Goal: Transaction & Acquisition: Book appointment/travel/reservation

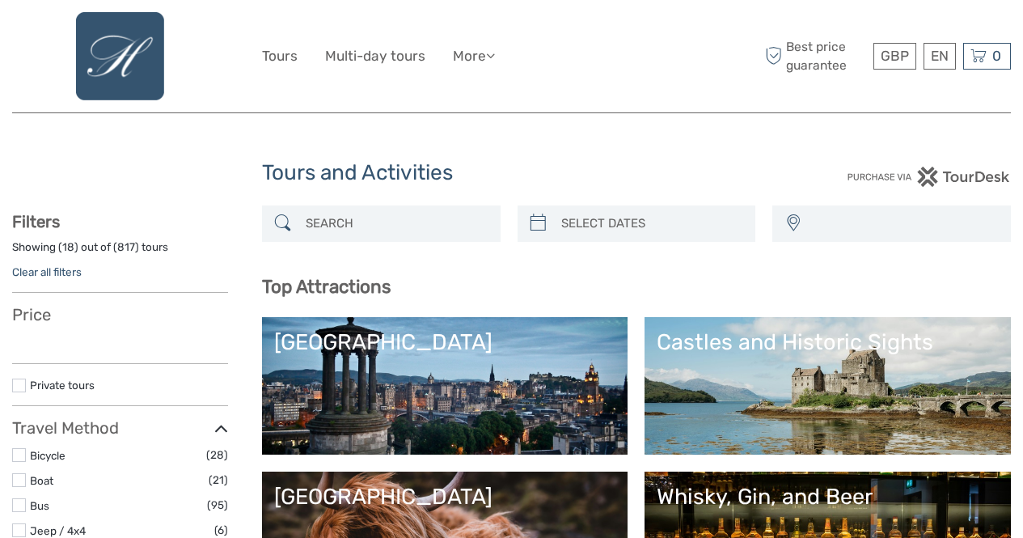
select select
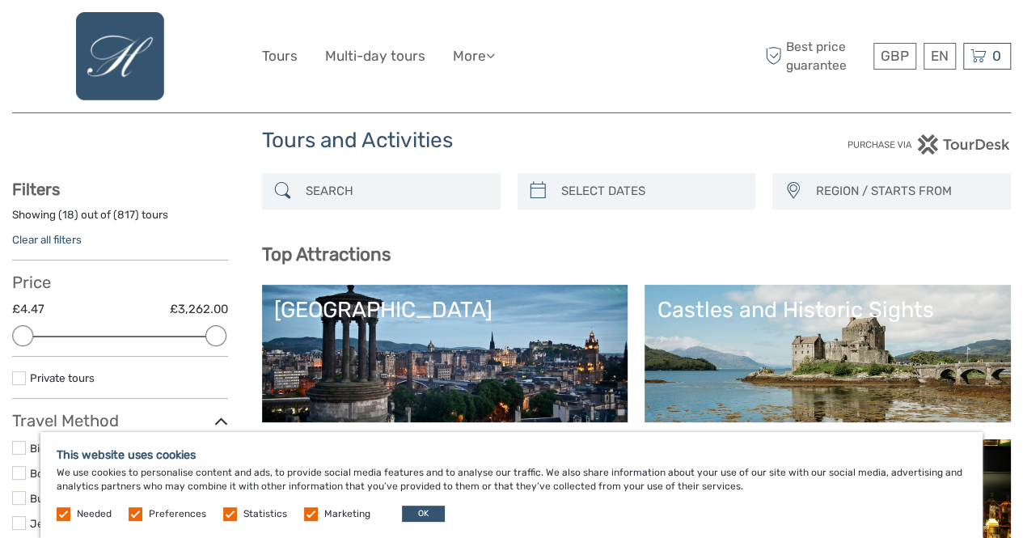
scroll to position [97, 0]
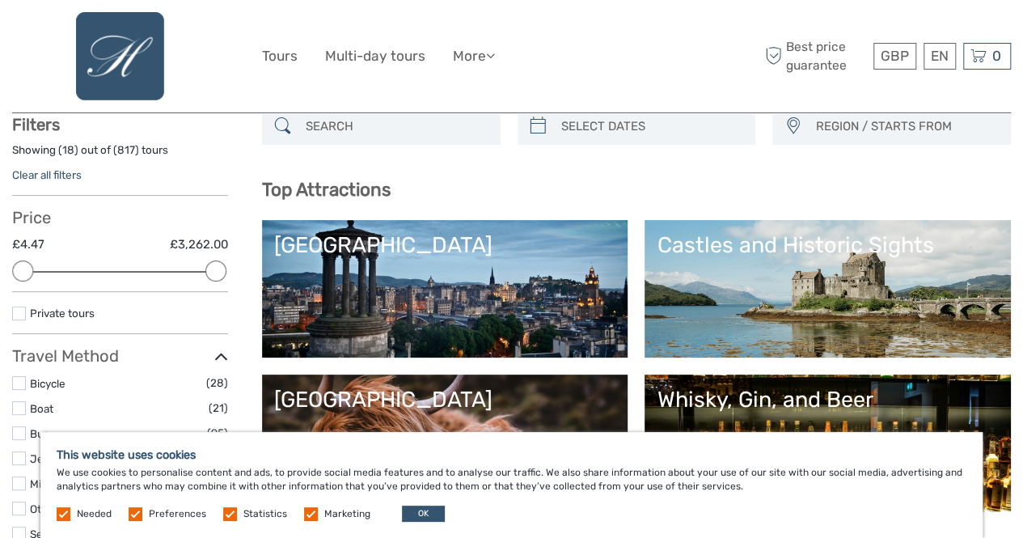
click at [138, 522] on div "Needed Preferences Statistics Marketing OK" at bounding box center [253, 513] width 392 height 16
click at [133, 514] on label at bounding box center [136, 514] width 14 height 14
click at [0, 0] on input "checkbox" at bounding box center [0, 0] width 0 height 0
click at [223, 515] on label at bounding box center [230, 514] width 14 height 14
click at [0, 0] on input "checkbox" at bounding box center [0, 0] width 0 height 0
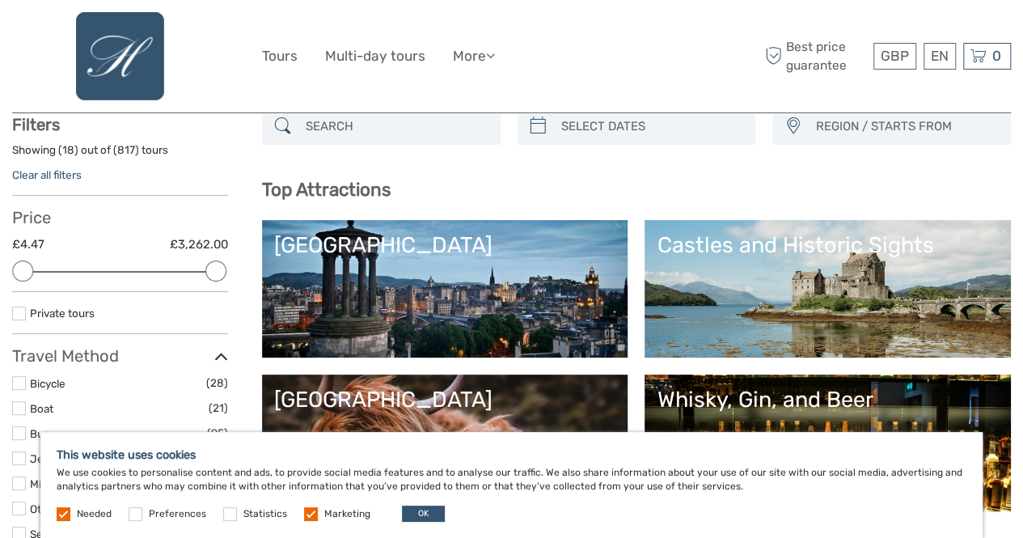
click at [309, 514] on label at bounding box center [311, 514] width 14 height 14
click at [0, 0] on input "checkbox" at bounding box center [0, 0] width 0 height 0
click at [68, 510] on label at bounding box center [64, 514] width 14 height 14
click at [421, 514] on button "OK" at bounding box center [423, 513] width 43 height 16
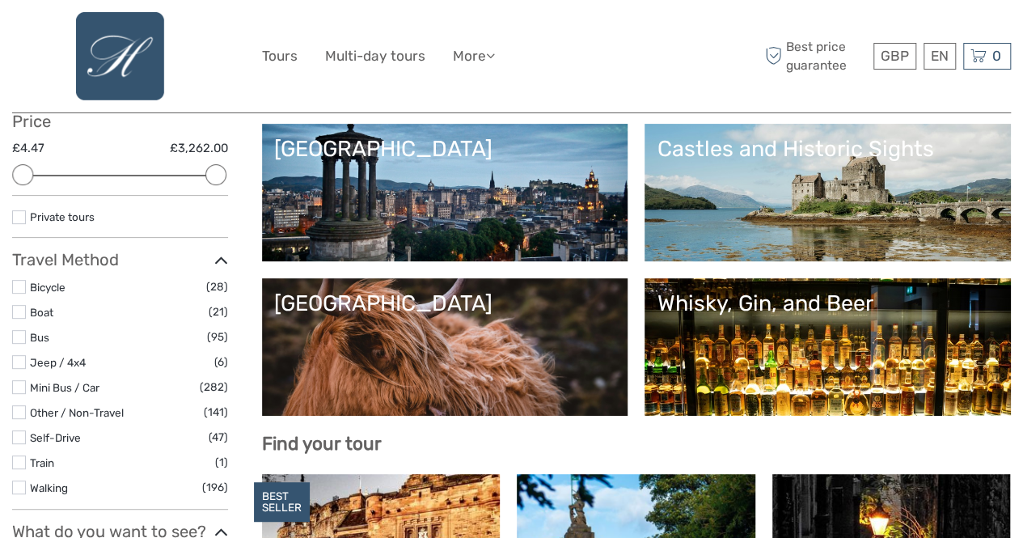
scroll to position [194, 0]
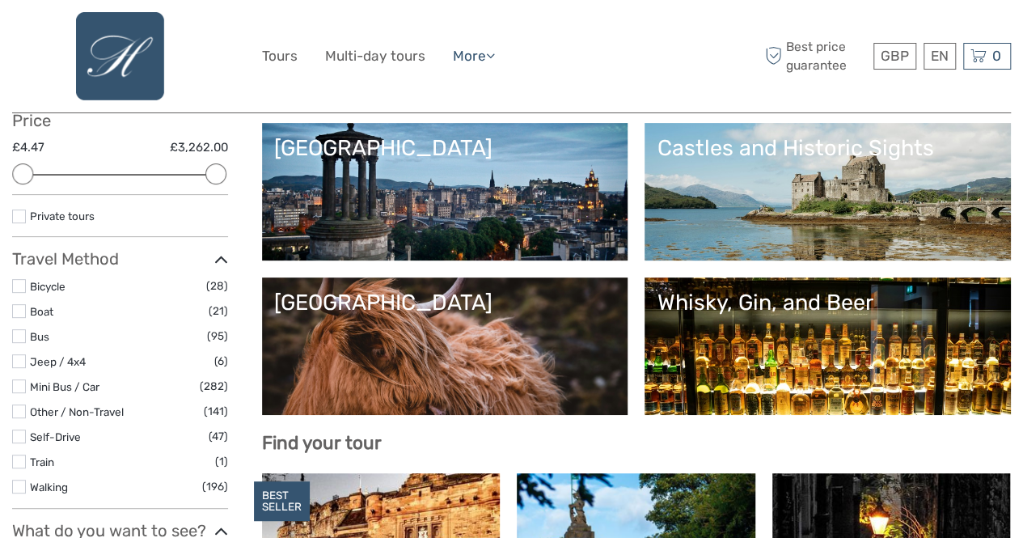
click at [495, 55] on icon at bounding box center [490, 56] width 9 height 14
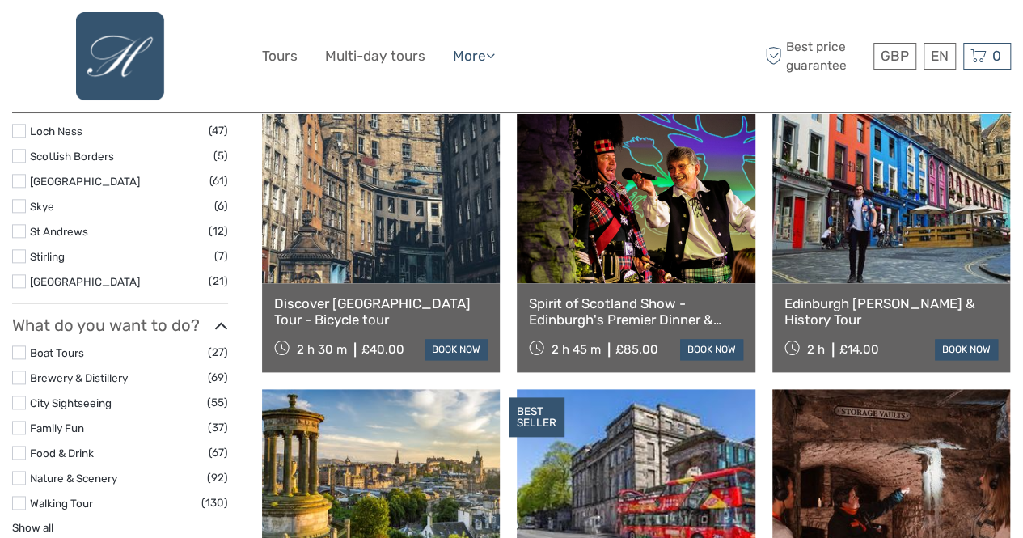
scroll to position [841, 0]
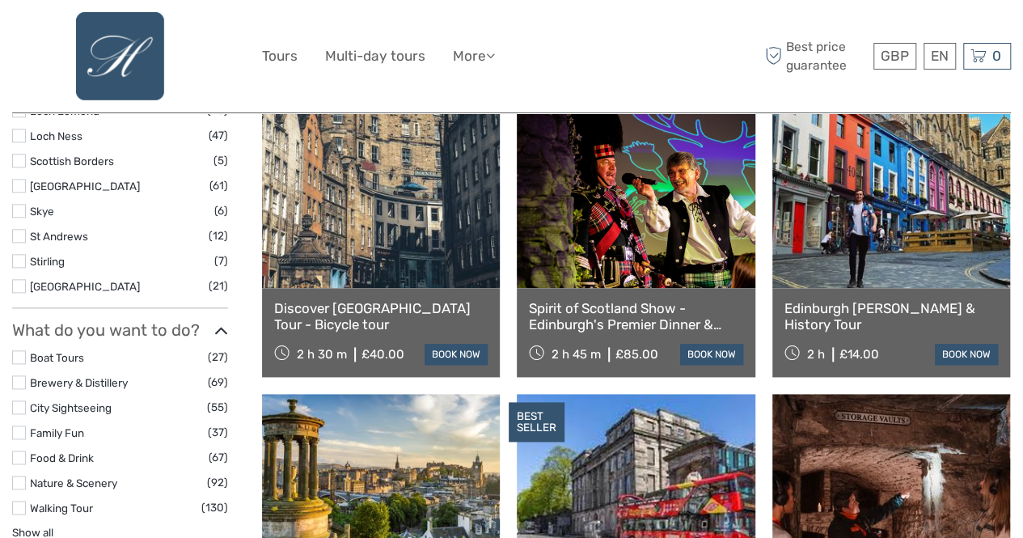
click at [880, 233] on link at bounding box center [891, 199] width 238 height 178
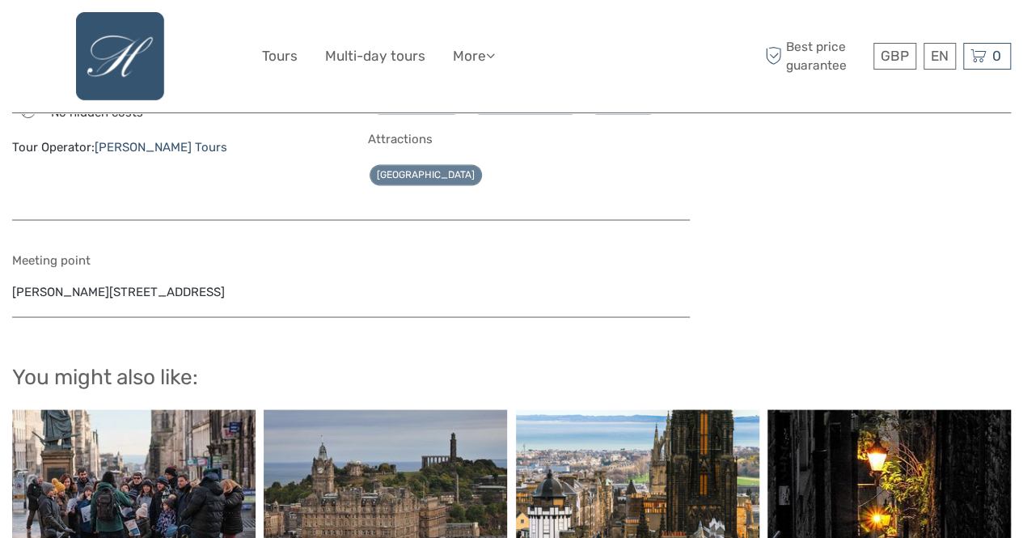
scroll to position [1391, 0]
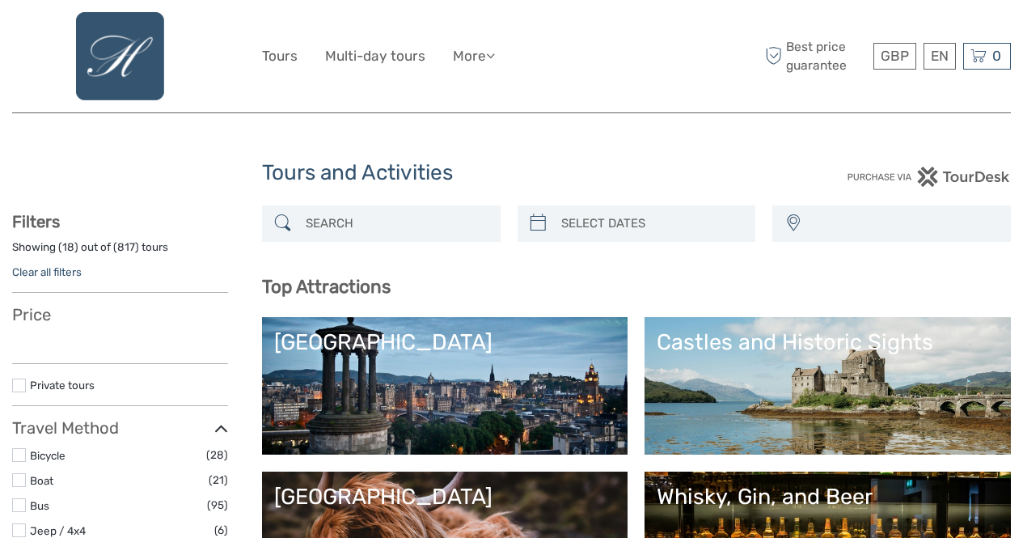
select select
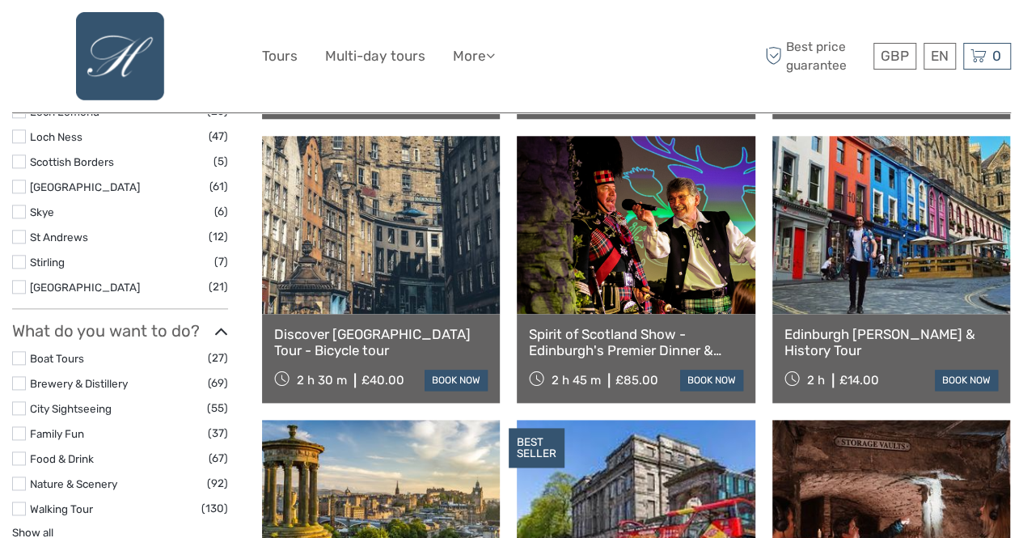
scroll to position [841, 0]
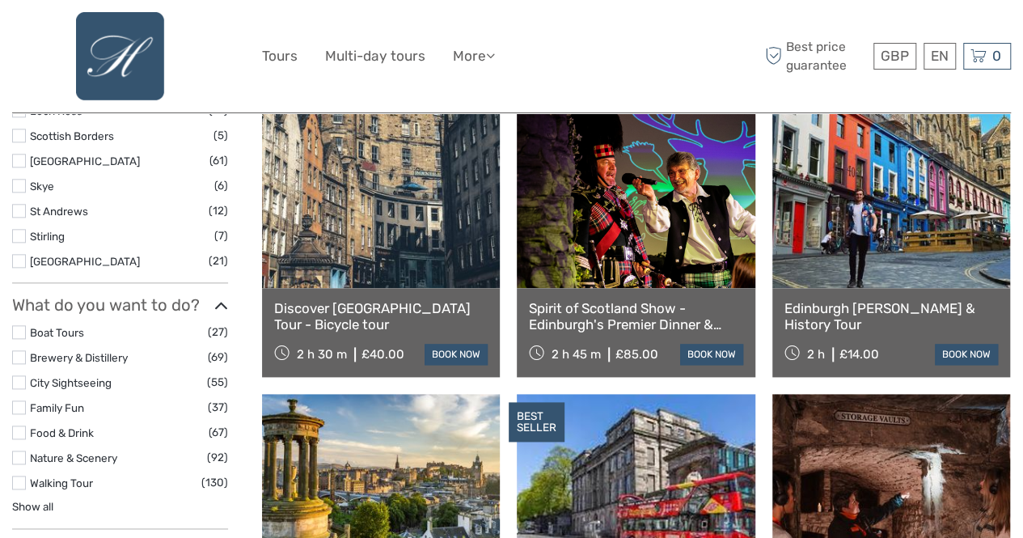
select select
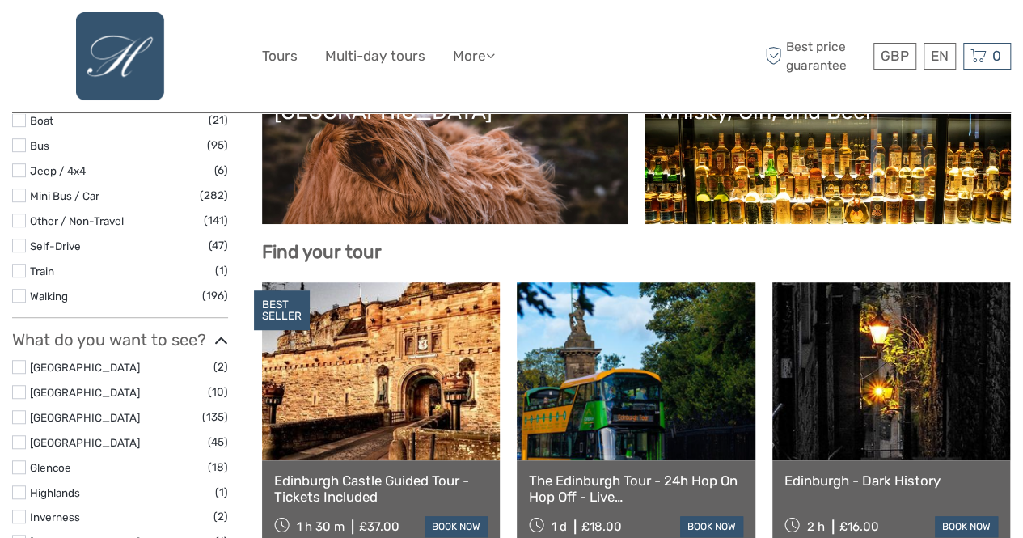
scroll to position [226, 0]
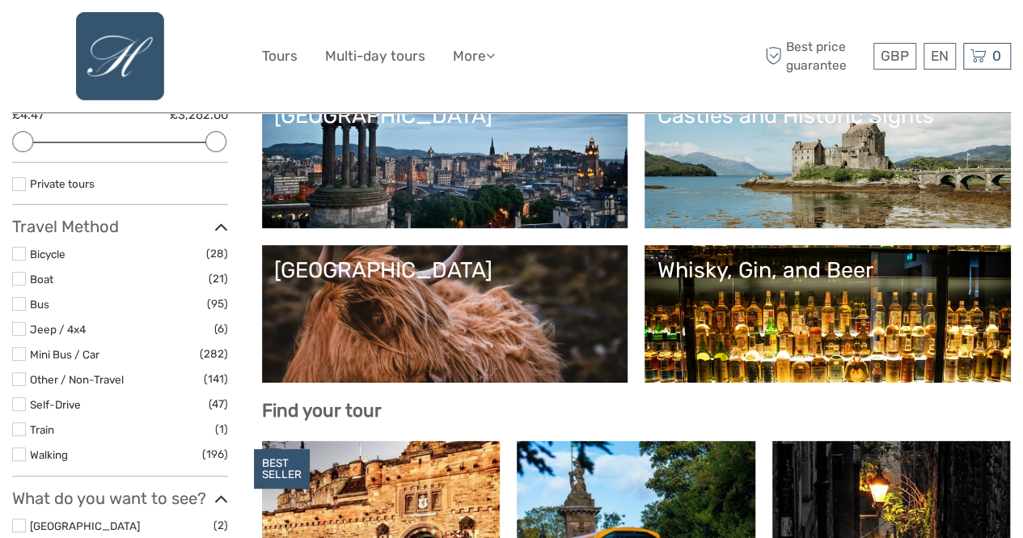
click at [574, 293] on link "Scottish Highlands" at bounding box center [445, 313] width 342 height 113
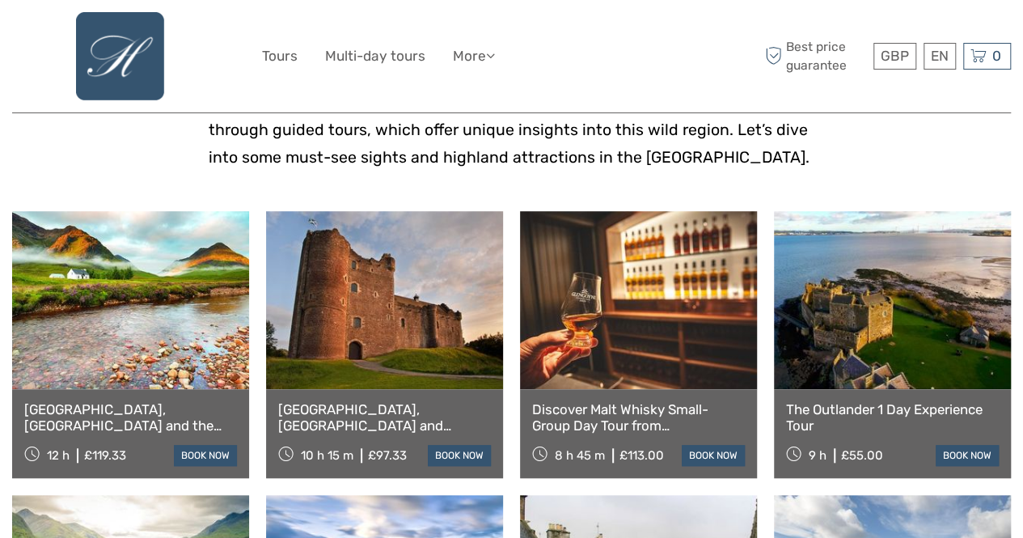
scroll to position [478, 0]
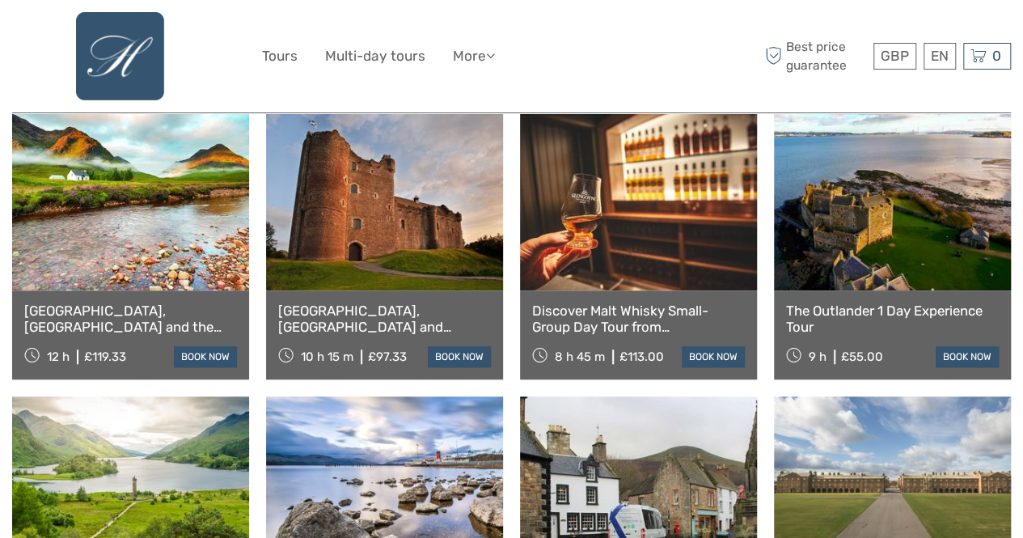
scroll to position [575, 0]
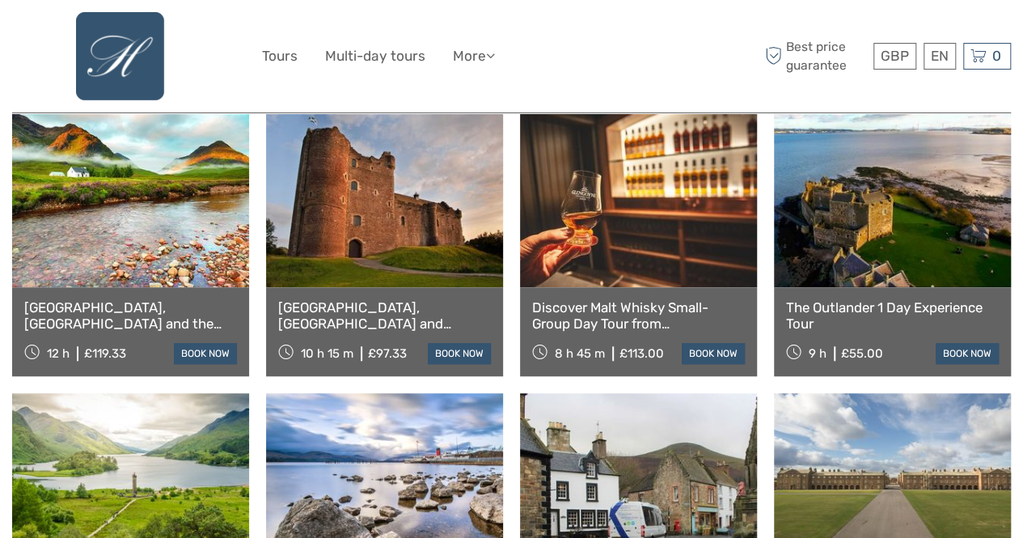
click at [202, 242] on link at bounding box center [130, 198] width 237 height 178
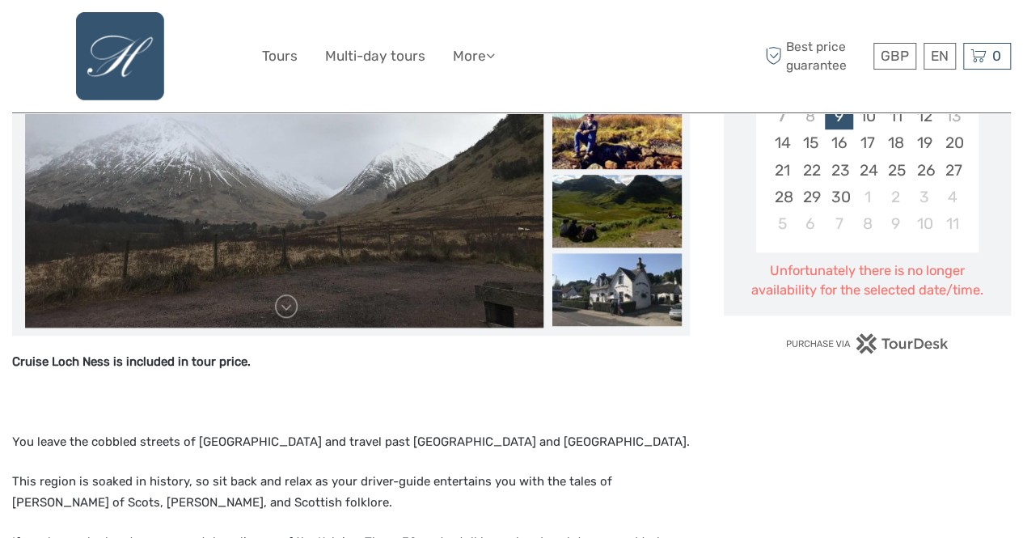
scroll to position [356, 0]
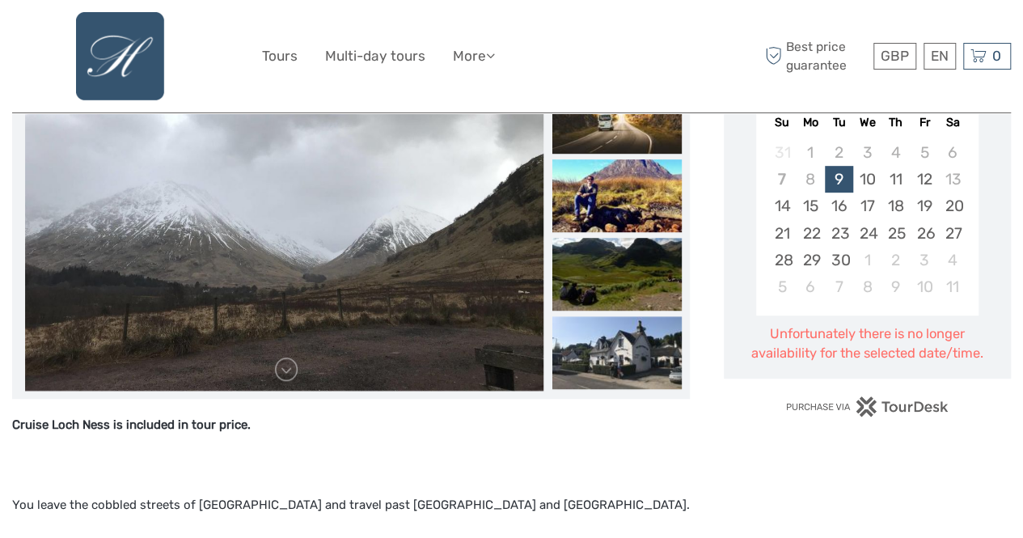
click at [393, 224] on img at bounding box center [284, 196] width 518 height 388
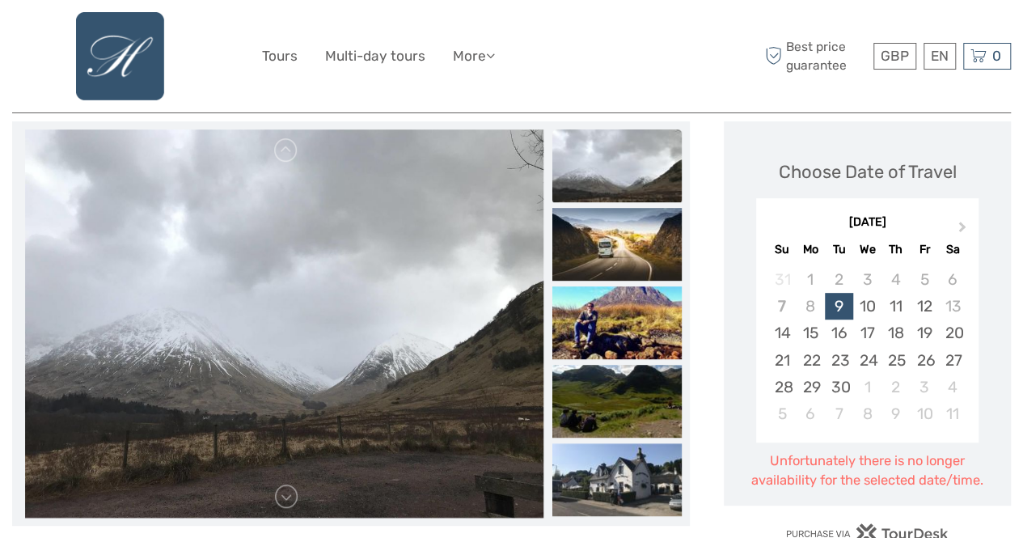
scroll to position [226, 0]
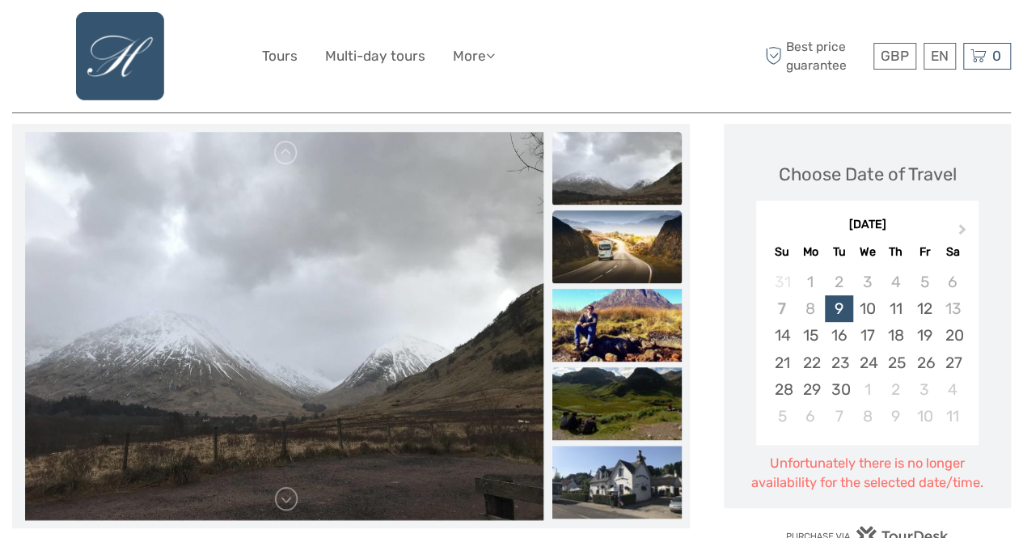
click at [635, 238] on img at bounding box center [616, 246] width 129 height 73
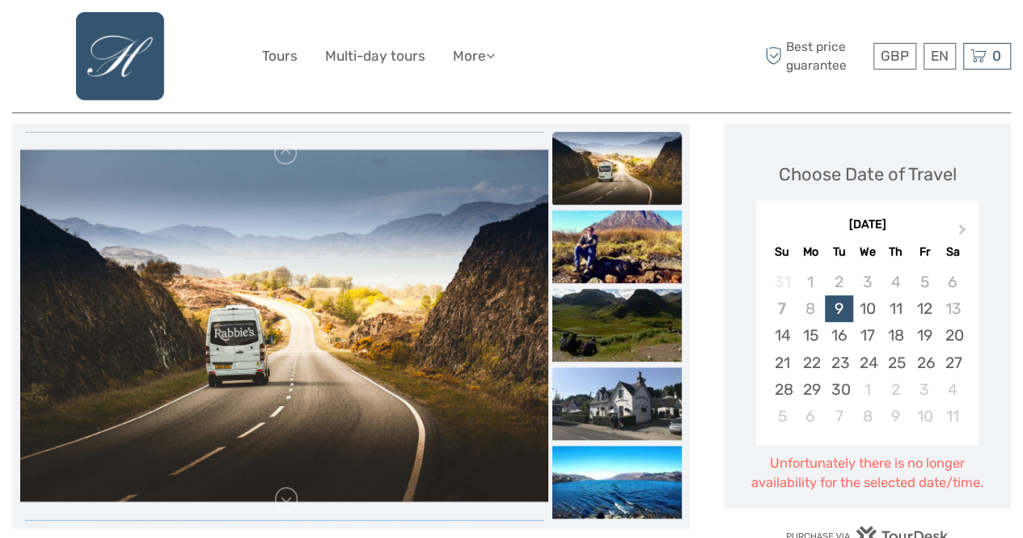
click at [635, 238] on img at bounding box center [616, 246] width 129 height 73
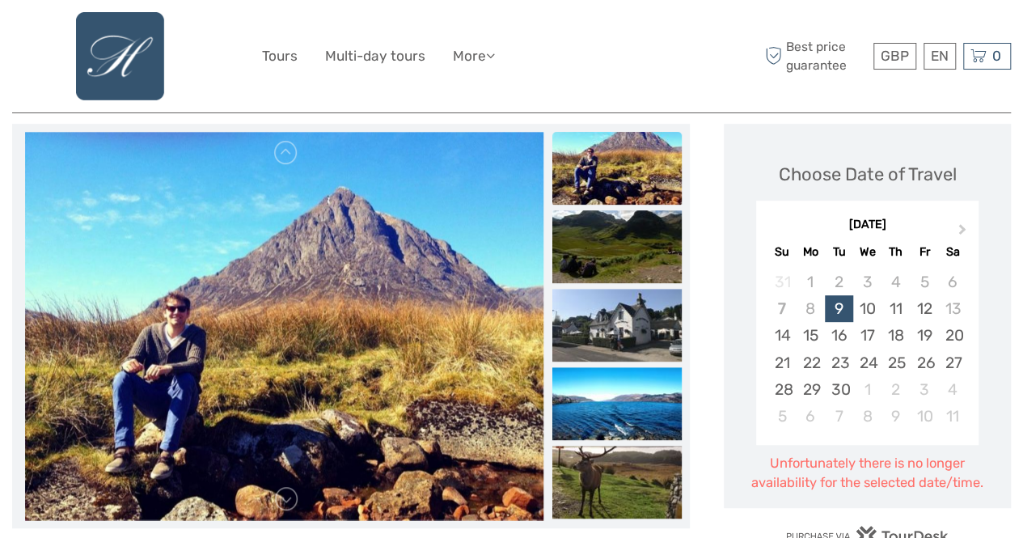
click at [635, 238] on img at bounding box center [616, 246] width 129 height 73
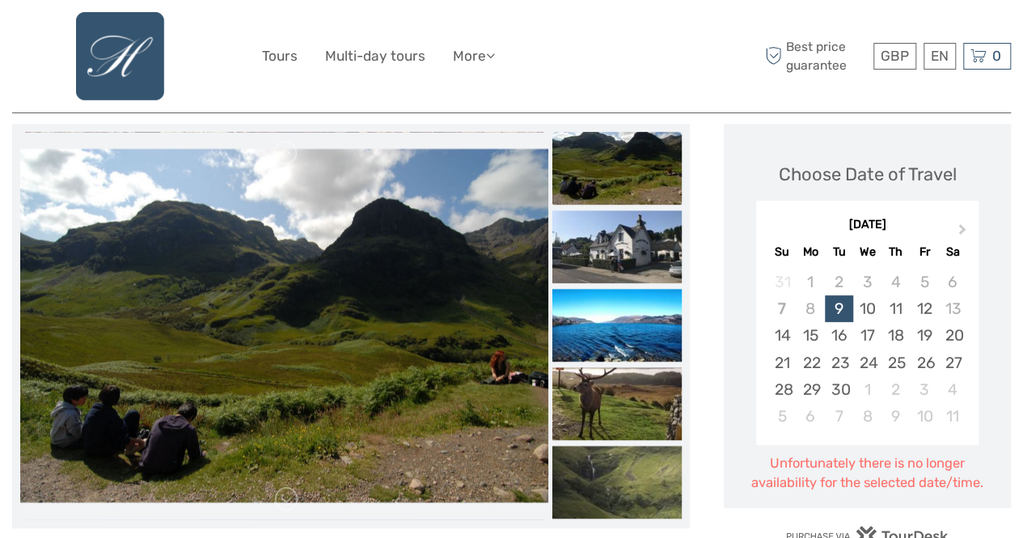
click at [635, 238] on img at bounding box center [616, 246] width 129 height 73
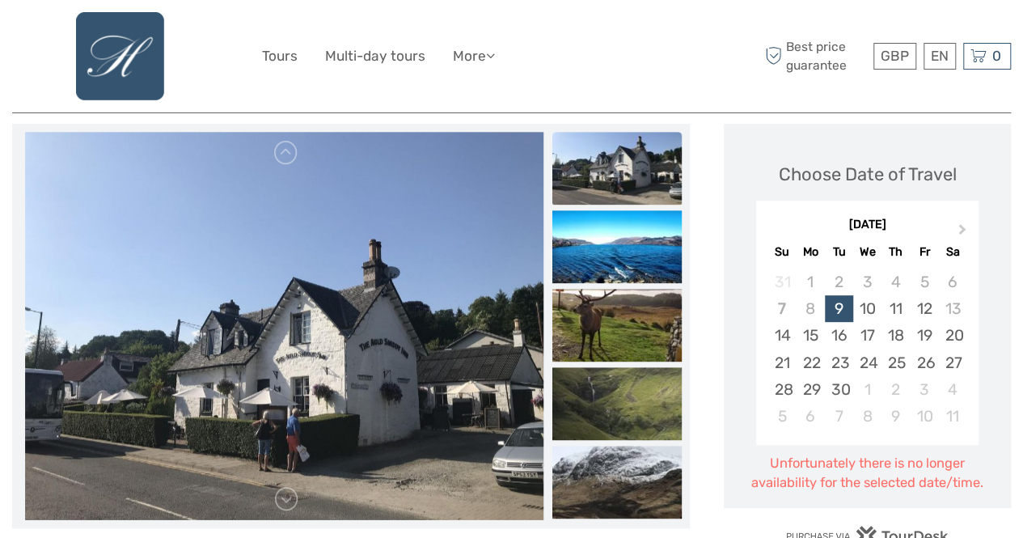
click at [635, 238] on img at bounding box center [616, 246] width 129 height 73
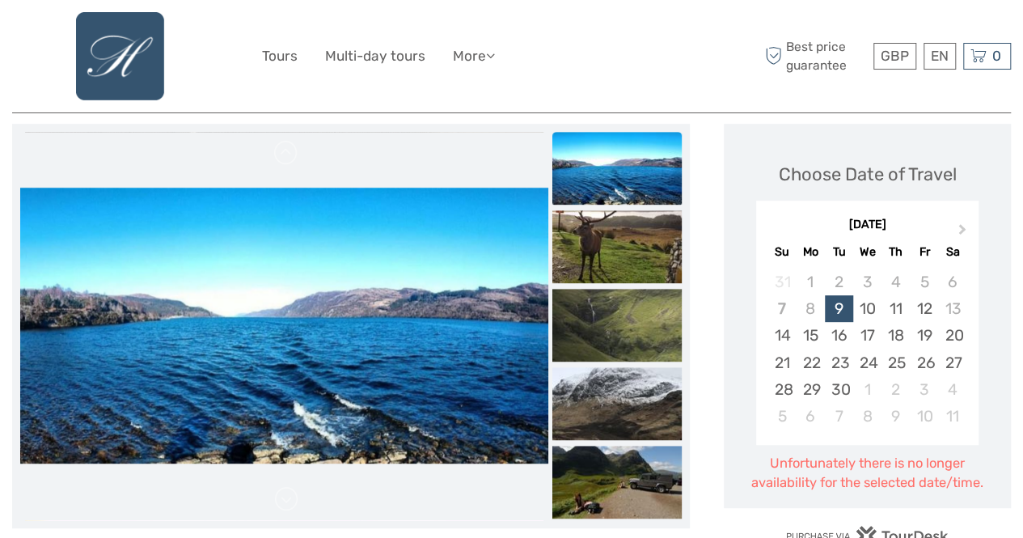
click at [635, 238] on img at bounding box center [616, 246] width 129 height 73
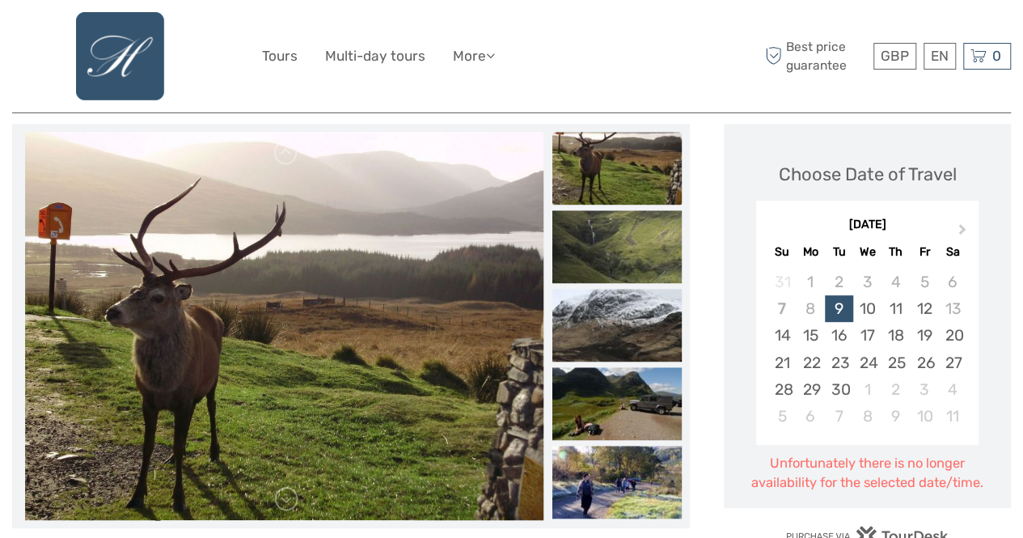
click at [635, 238] on img at bounding box center [616, 246] width 129 height 73
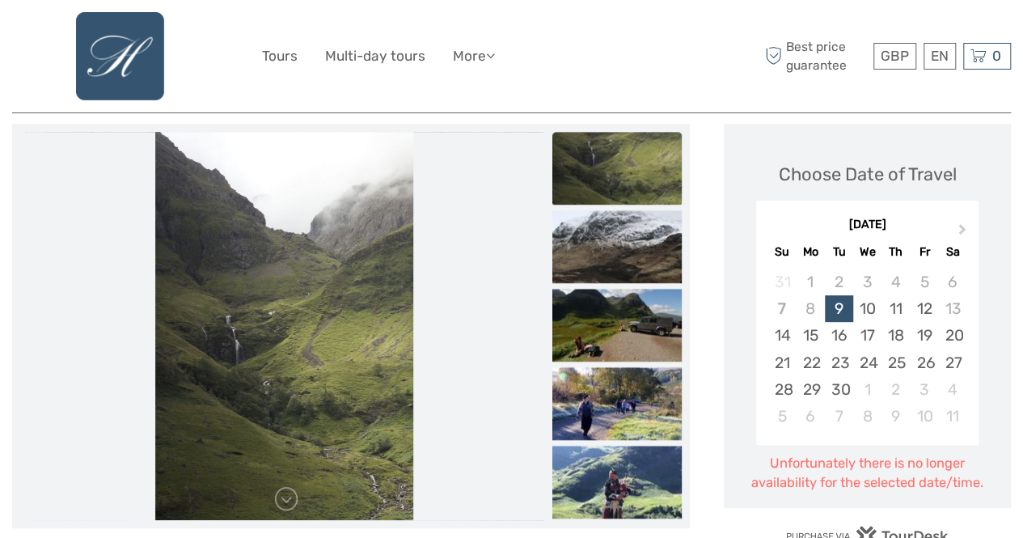
click at [635, 238] on img at bounding box center [616, 246] width 129 height 73
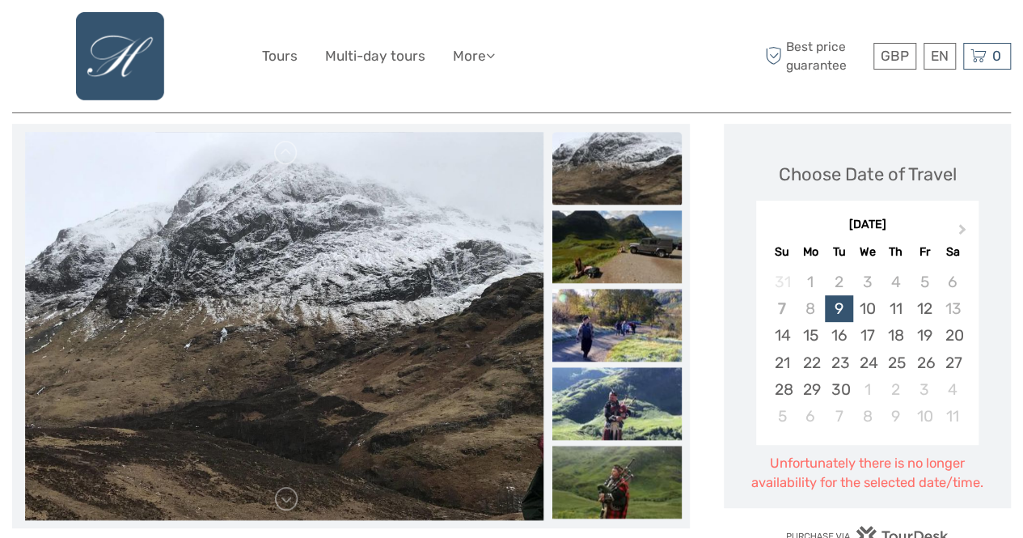
click at [635, 238] on img at bounding box center [616, 246] width 129 height 73
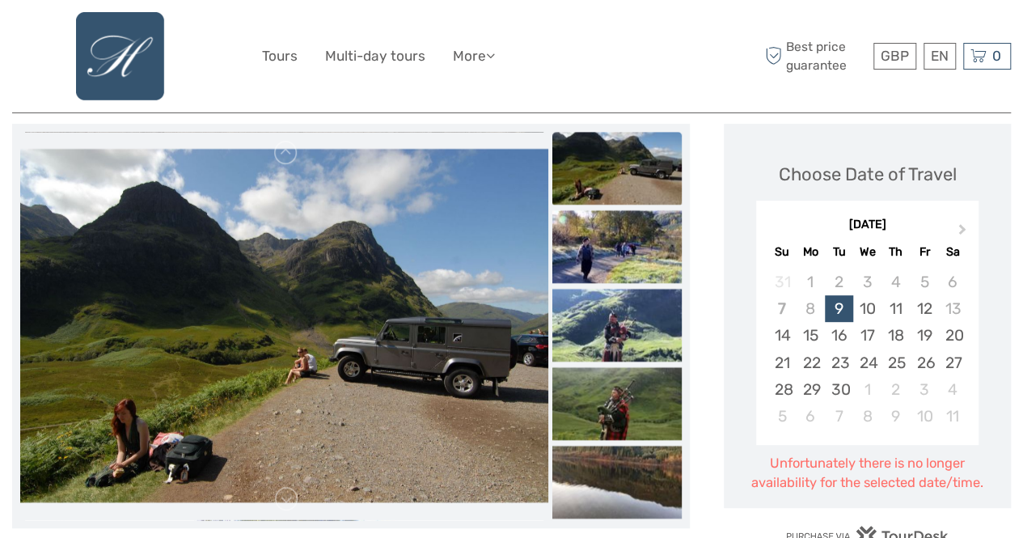
click at [635, 238] on img at bounding box center [616, 246] width 129 height 73
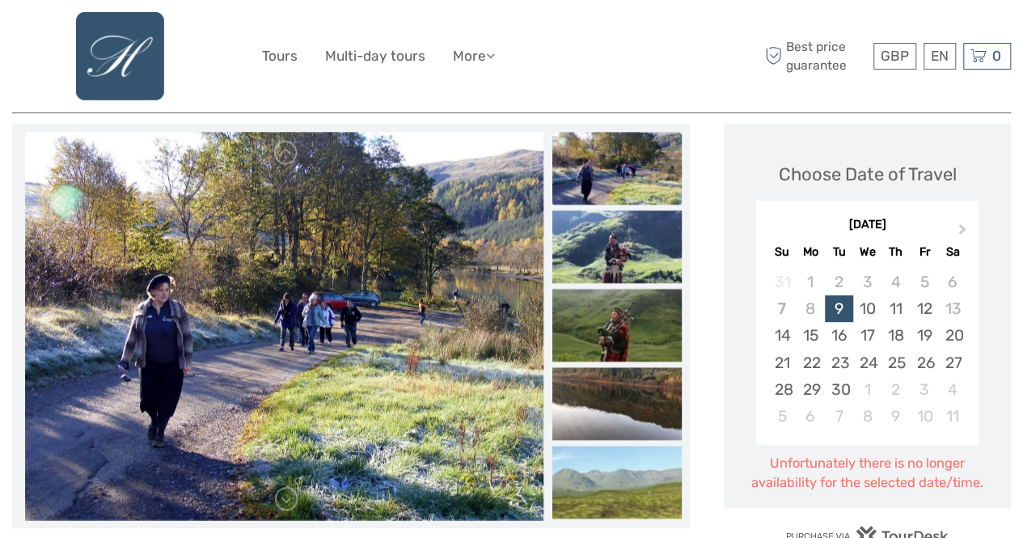
click at [635, 238] on img at bounding box center [616, 246] width 129 height 73
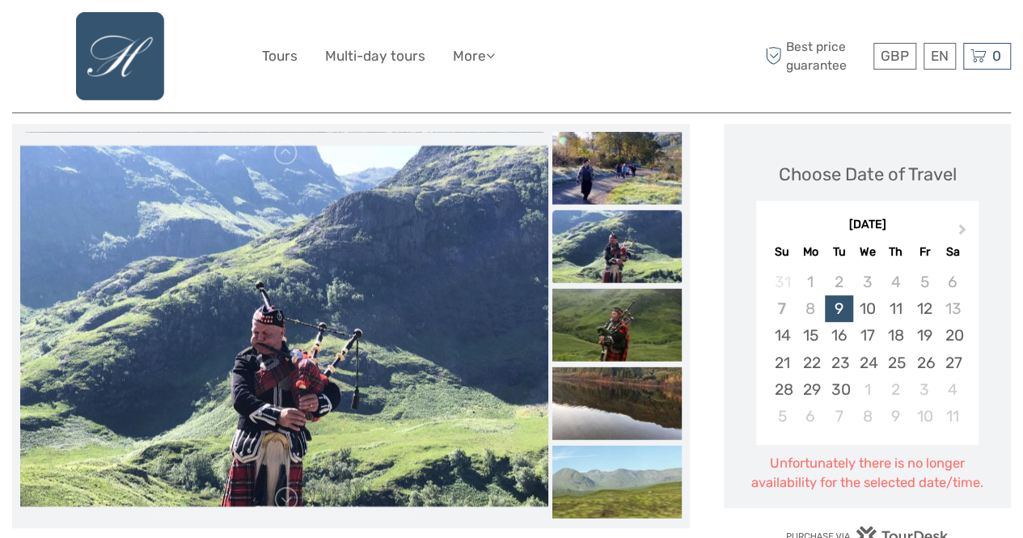
click at [635, 238] on img at bounding box center [616, 245] width 129 height 73
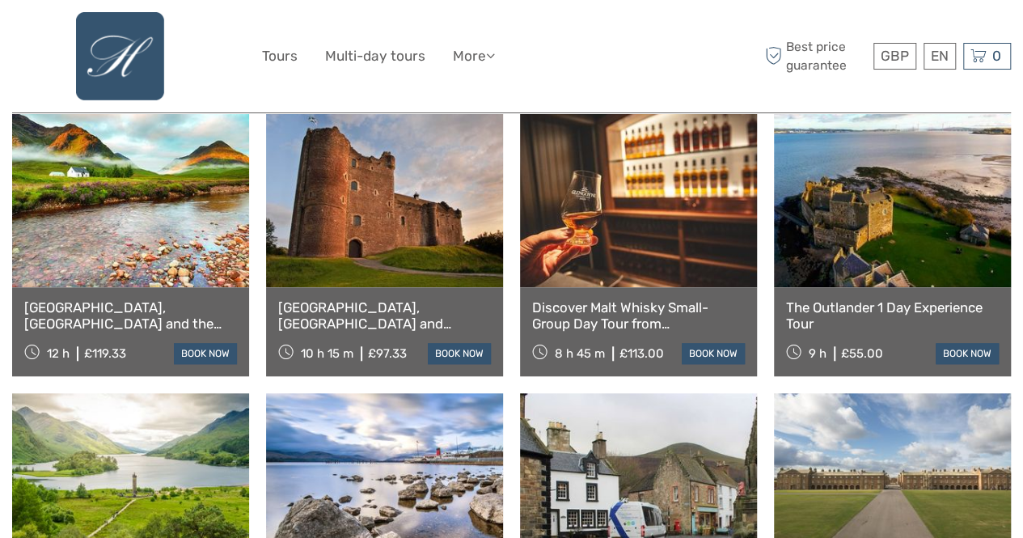
click at [370, 209] on link at bounding box center [384, 198] width 237 height 178
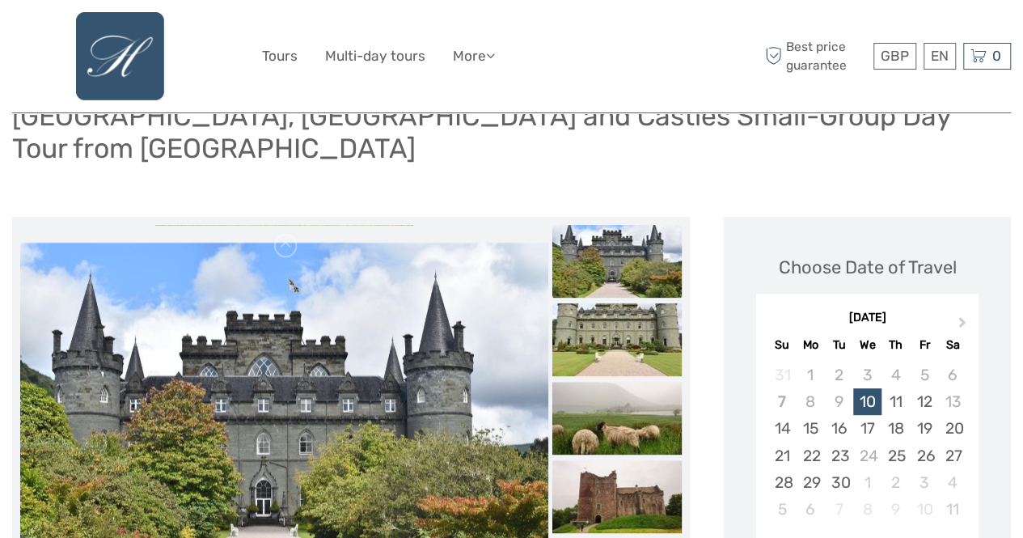
scroll to position [129, 0]
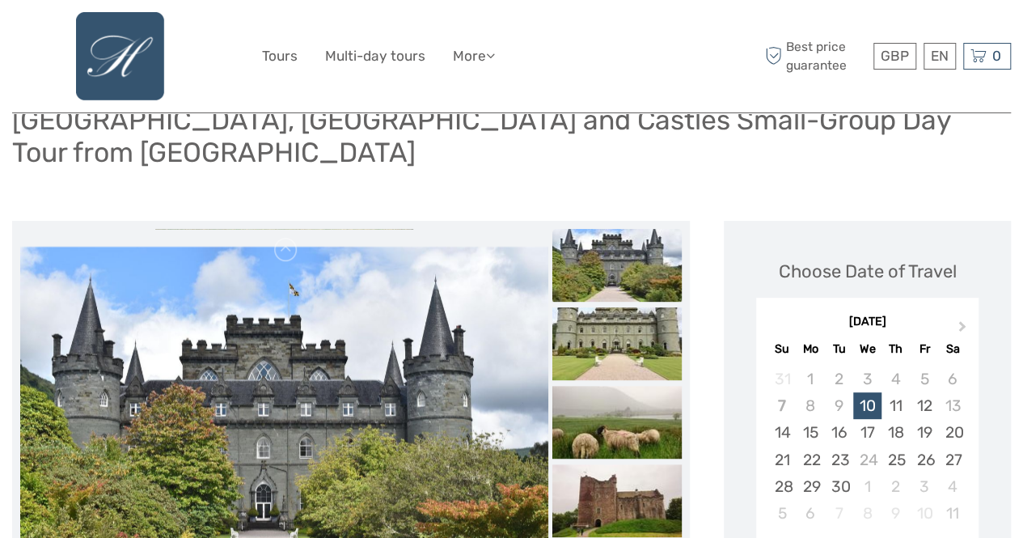
click at [586, 229] on img at bounding box center [616, 265] width 129 height 73
click at [619, 307] on img at bounding box center [616, 343] width 129 height 73
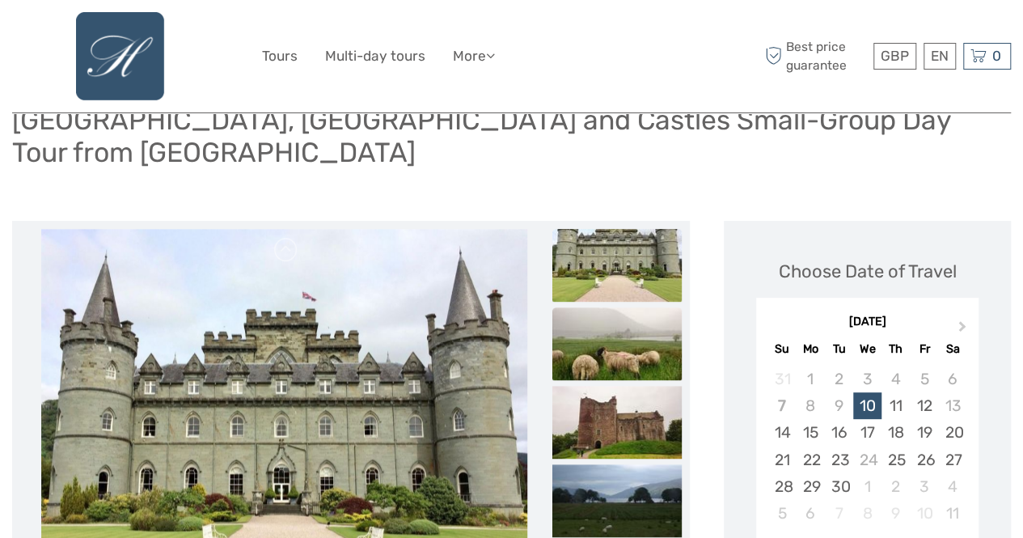
click at [619, 307] on img at bounding box center [616, 343] width 129 height 73
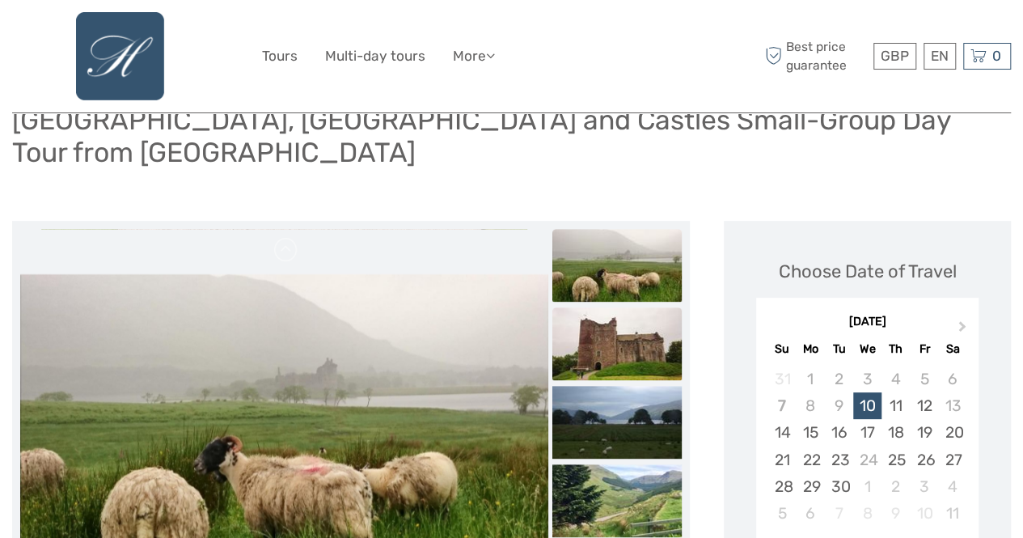
click at [621, 307] on img at bounding box center [616, 343] width 129 height 73
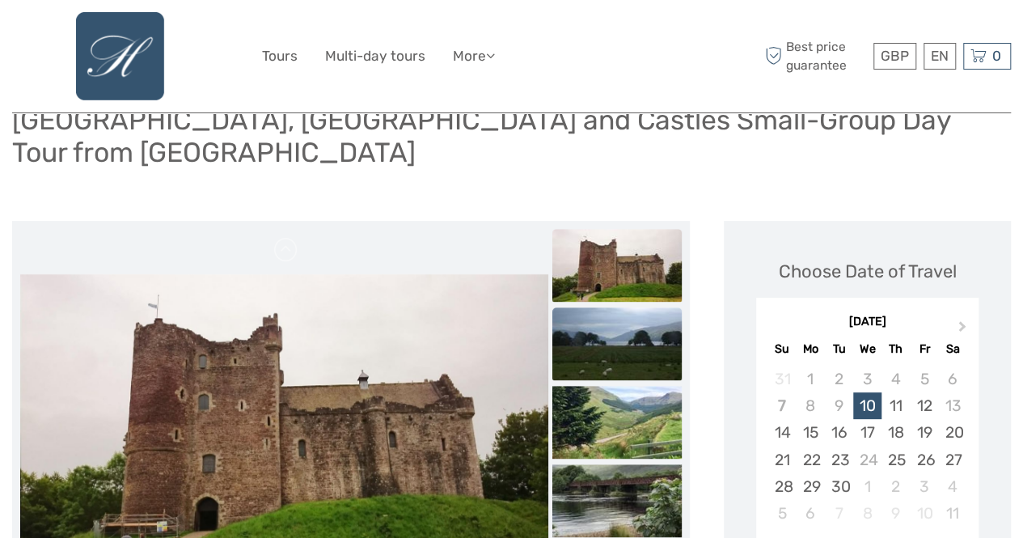
click at [622, 307] on img at bounding box center [616, 343] width 129 height 73
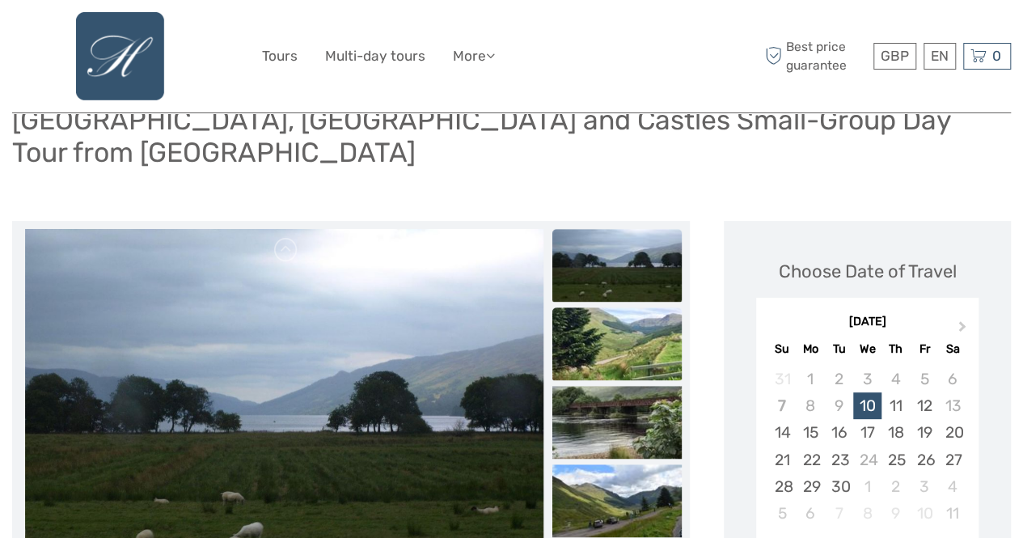
click at [622, 307] on img at bounding box center [616, 343] width 129 height 73
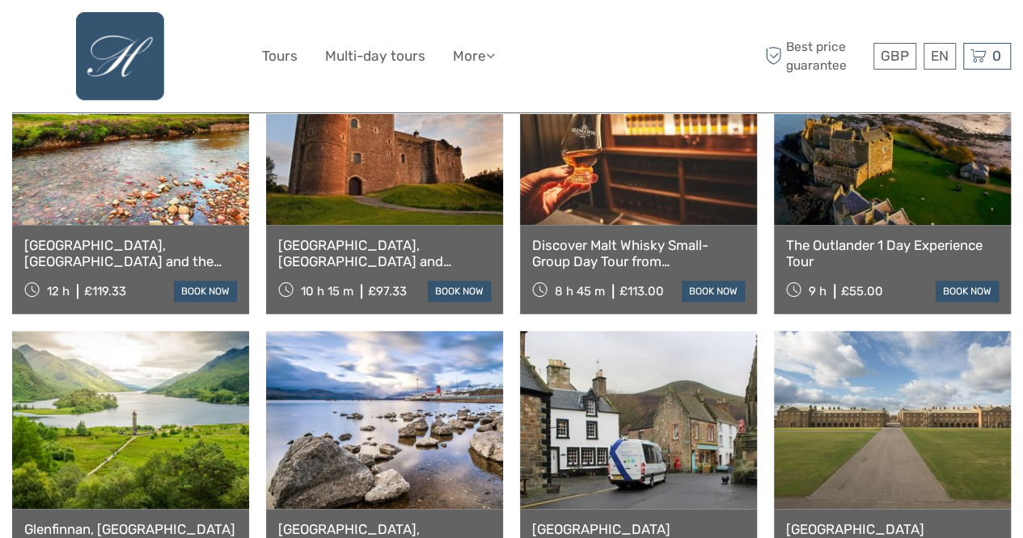
scroll to position [640, 0]
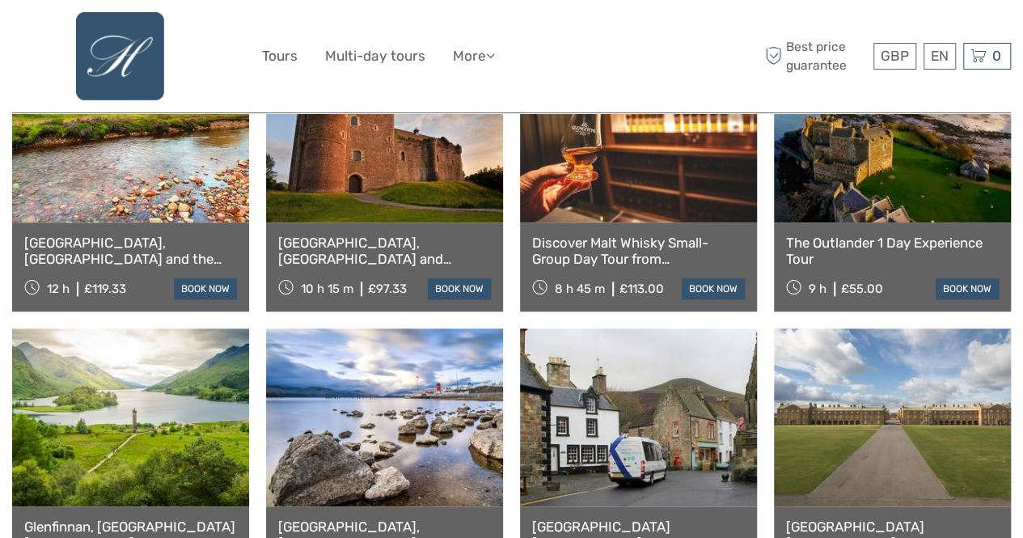
click at [840, 167] on link at bounding box center [892, 133] width 237 height 178
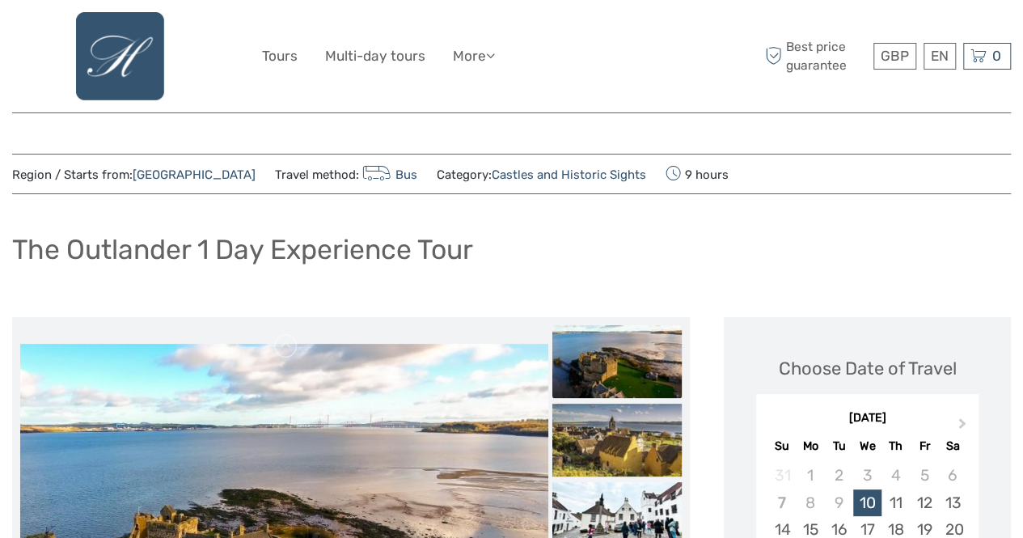
click at [604, 358] on img at bounding box center [616, 361] width 129 height 73
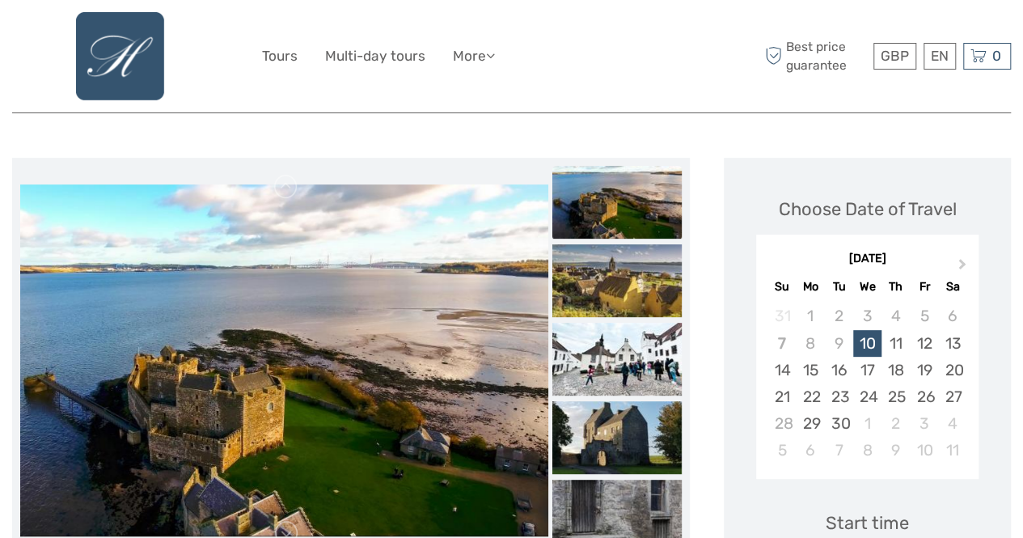
scroll to position [162, 0]
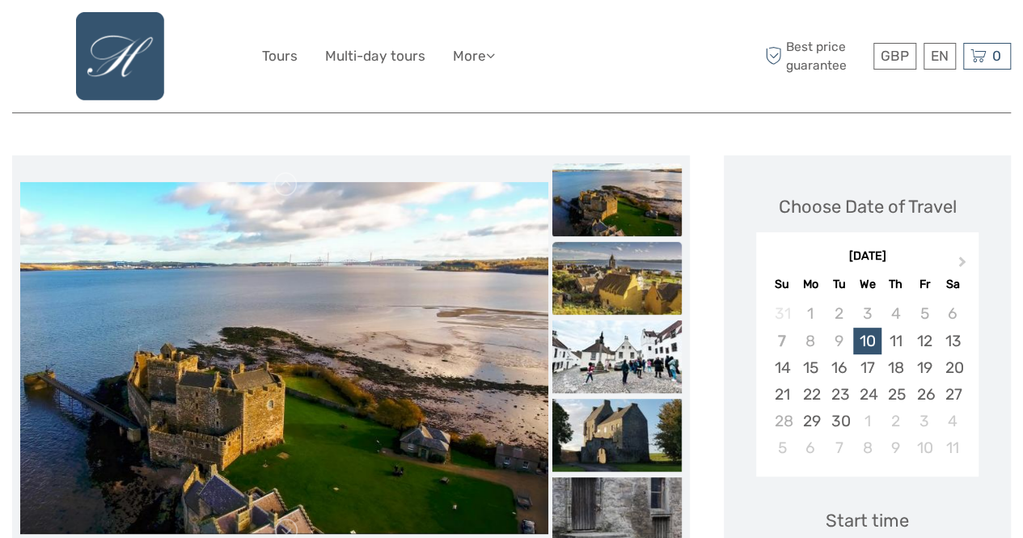
click at [644, 285] on img at bounding box center [616, 278] width 129 height 73
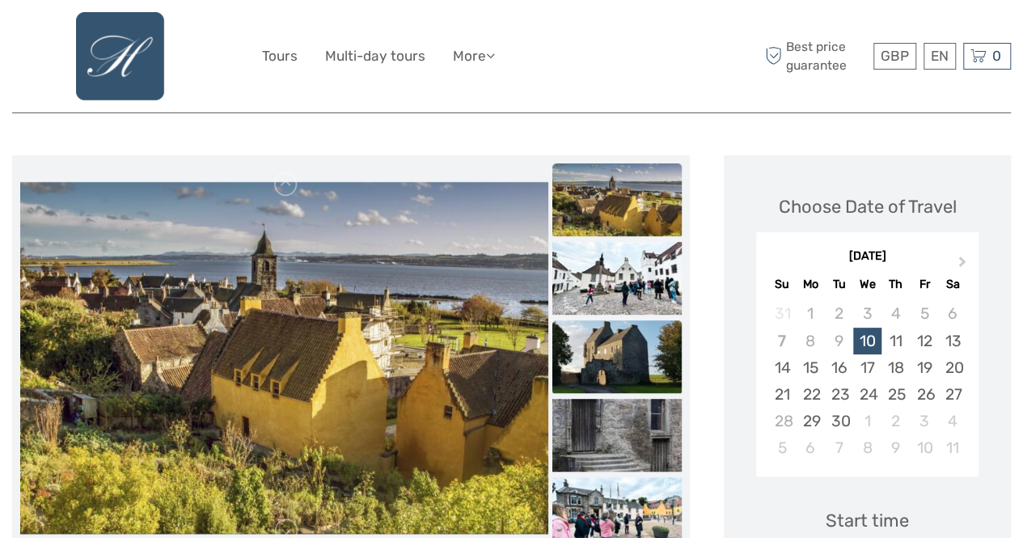
click at [611, 358] on img at bounding box center [616, 356] width 129 height 73
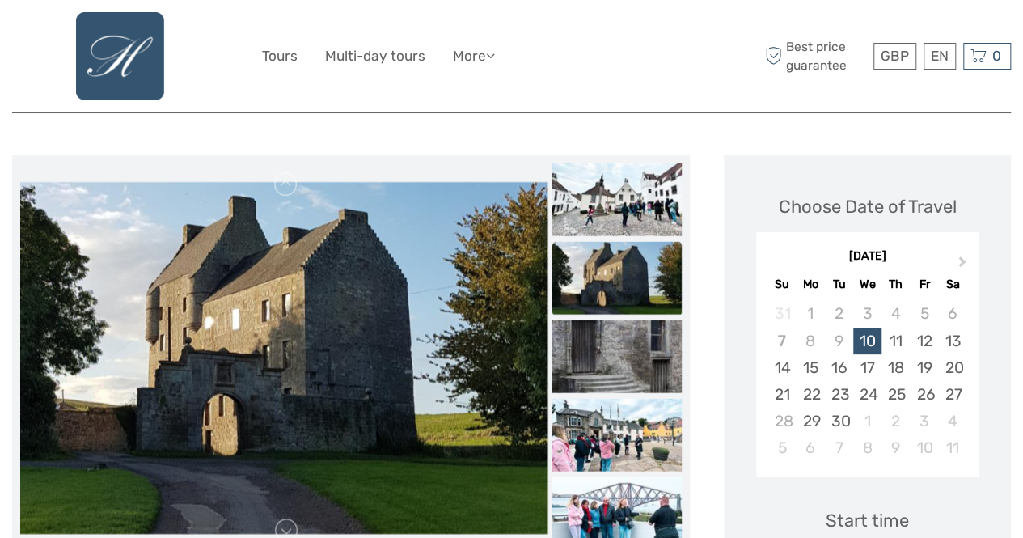
click at [611, 358] on img at bounding box center [616, 356] width 129 height 73
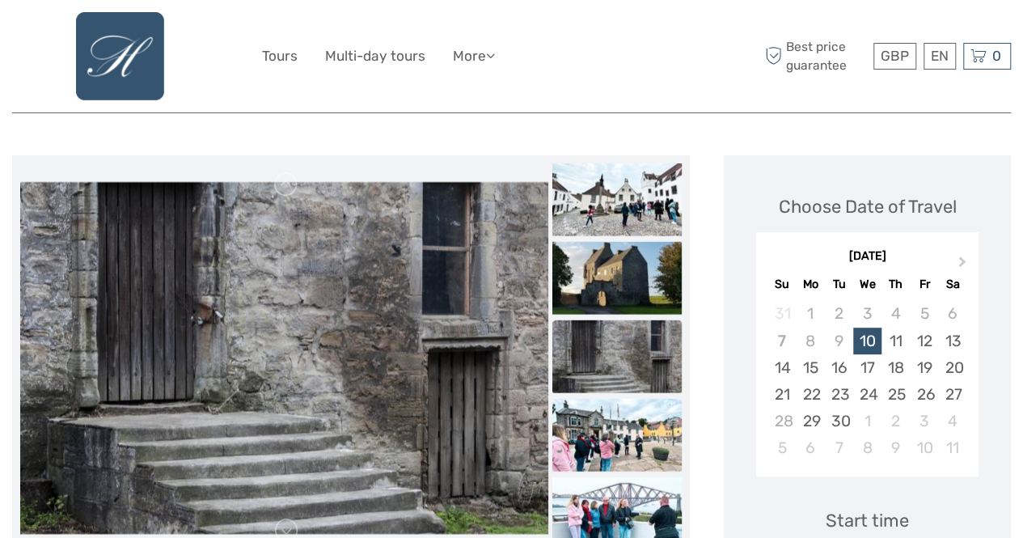
click at [603, 425] on img at bounding box center [616, 435] width 129 height 73
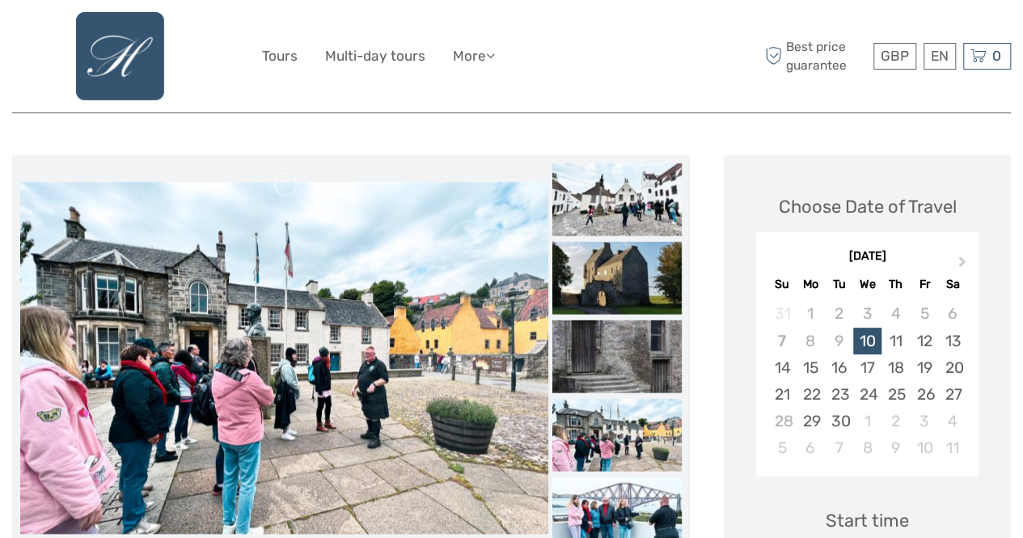
click at [602, 489] on img at bounding box center [616, 513] width 129 height 73
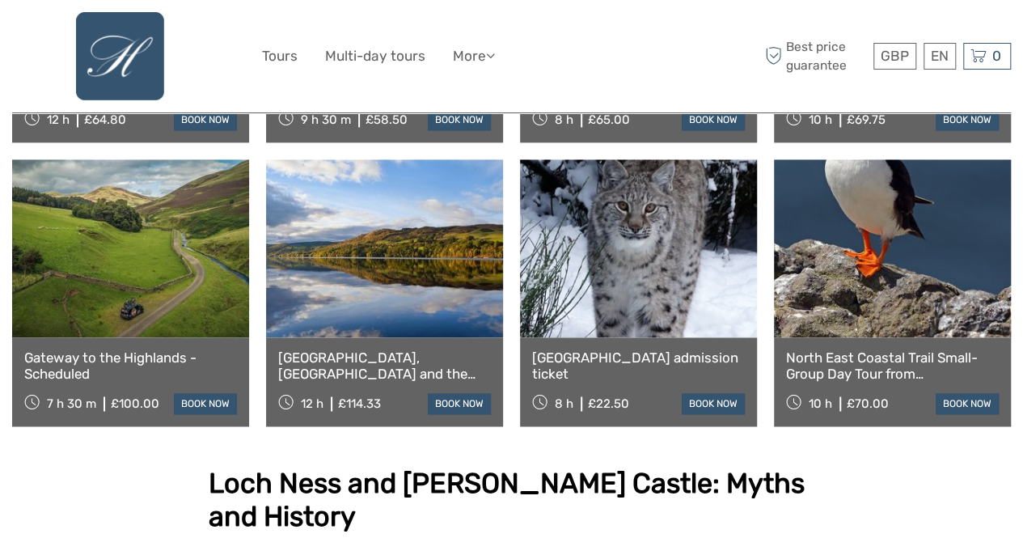
scroll to position [1125, 0]
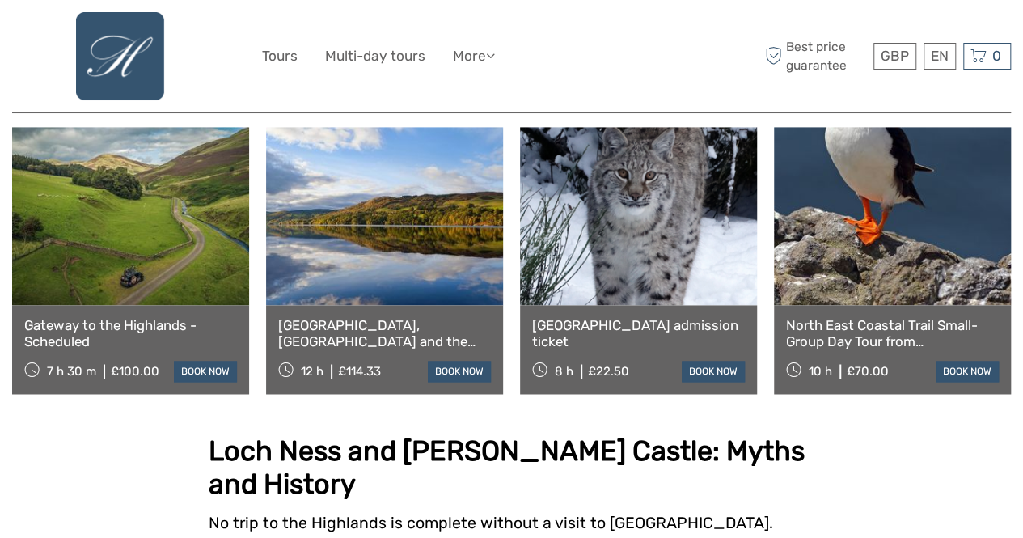
click at [151, 235] on link at bounding box center [130, 216] width 237 height 178
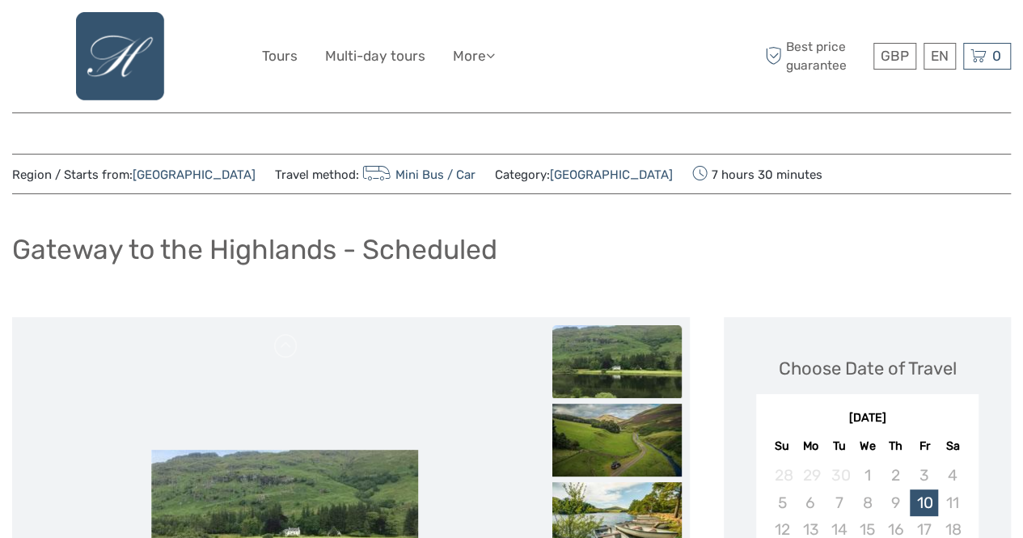
click at [62, 279] on div "Gateway to the Highlands - Scheduled" at bounding box center [511, 255] width 999 height 59
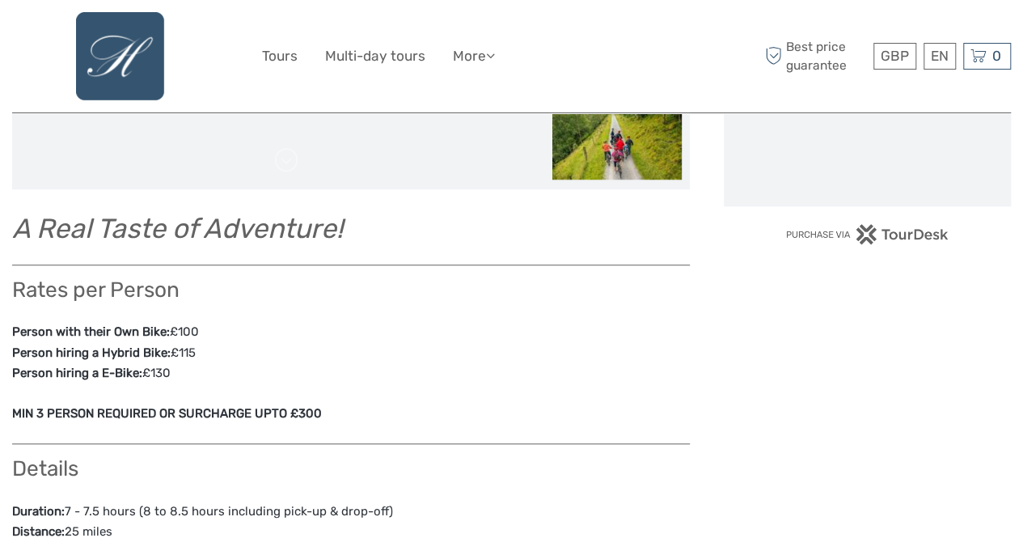
scroll to position [679, 0]
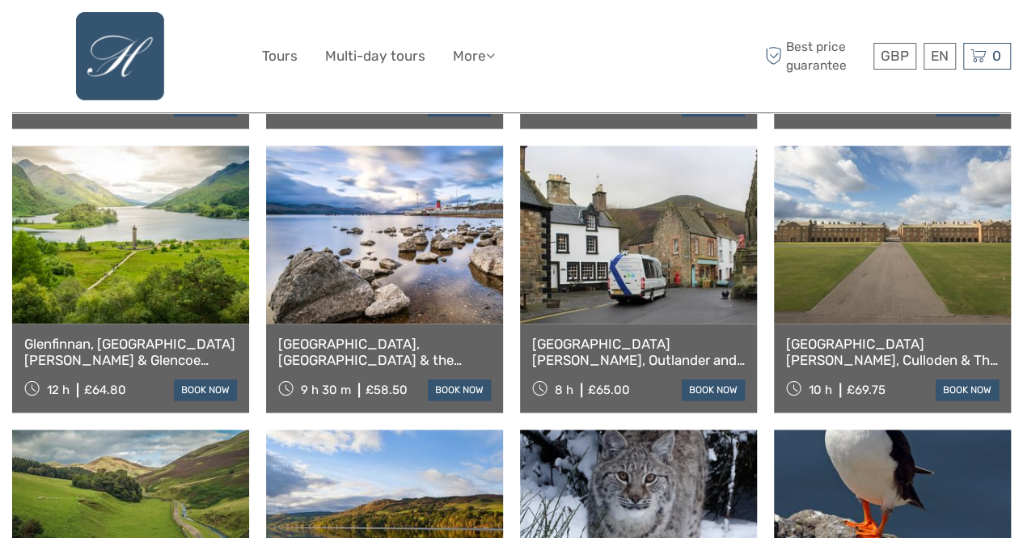
scroll to position [797, 0]
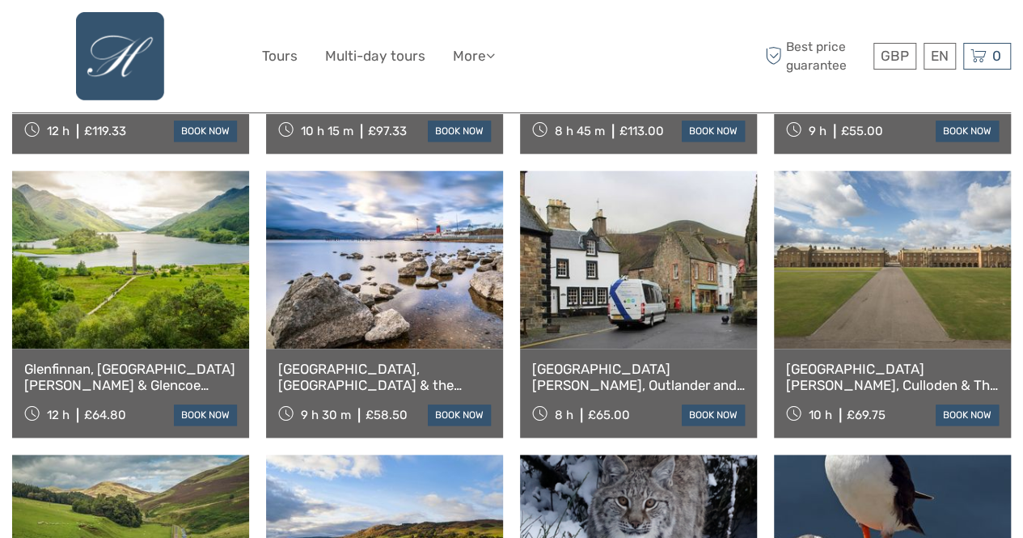
click at [909, 242] on link at bounding box center [892, 260] width 237 height 178
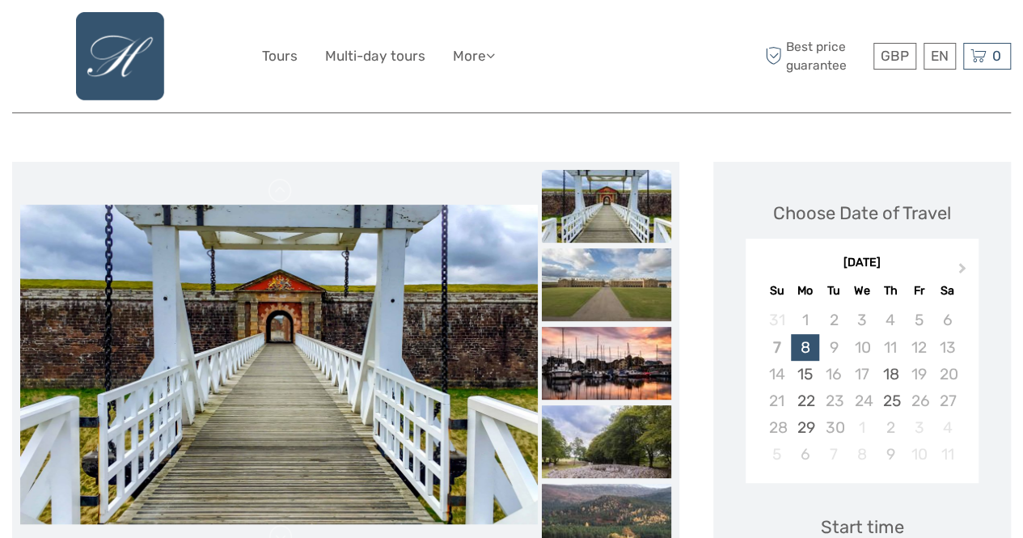
scroll to position [226, 0]
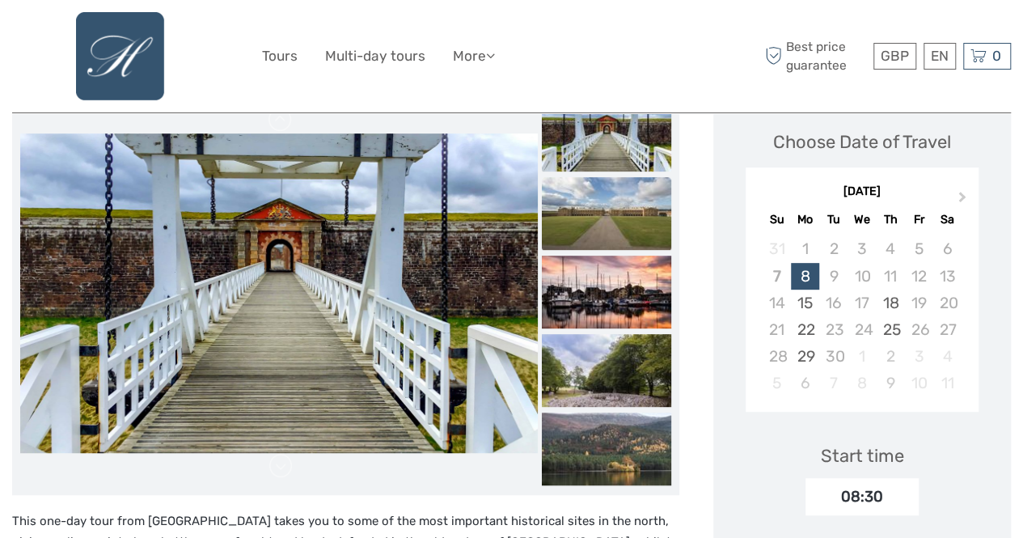
click at [624, 221] on img at bounding box center [606, 213] width 129 height 73
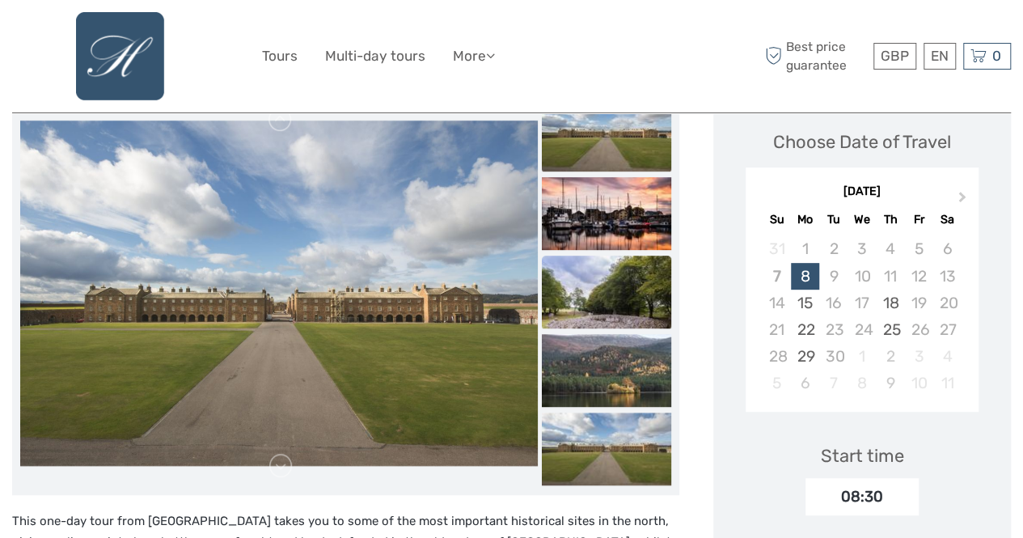
click at [615, 269] on img at bounding box center [606, 292] width 129 height 73
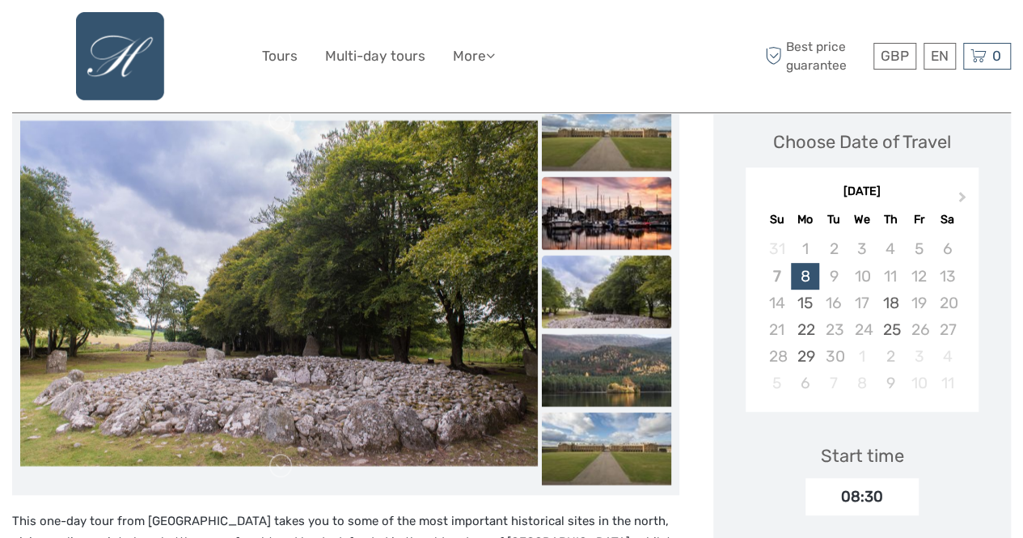
click at [607, 219] on img at bounding box center [606, 213] width 129 height 73
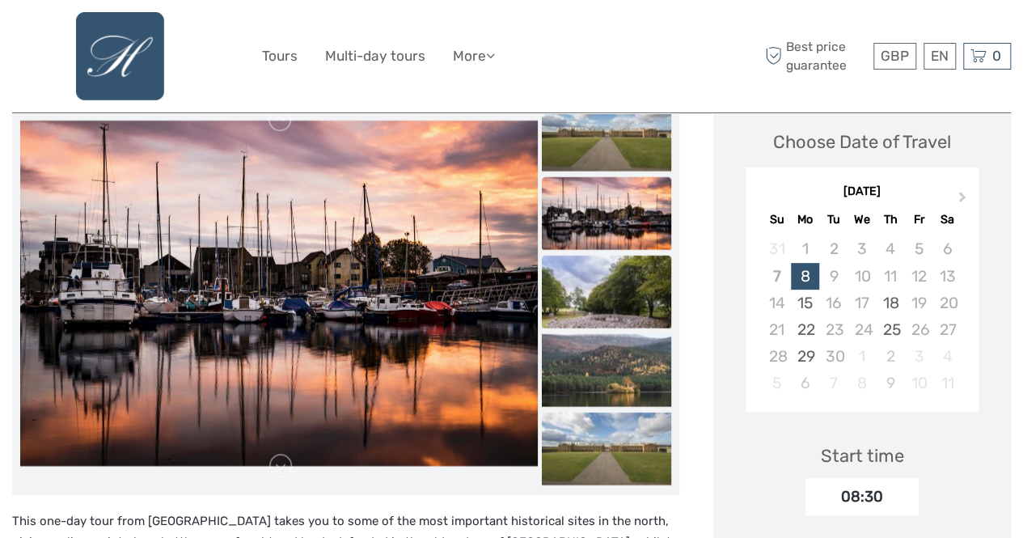
click at [600, 294] on img at bounding box center [606, 292] width 129 height 73
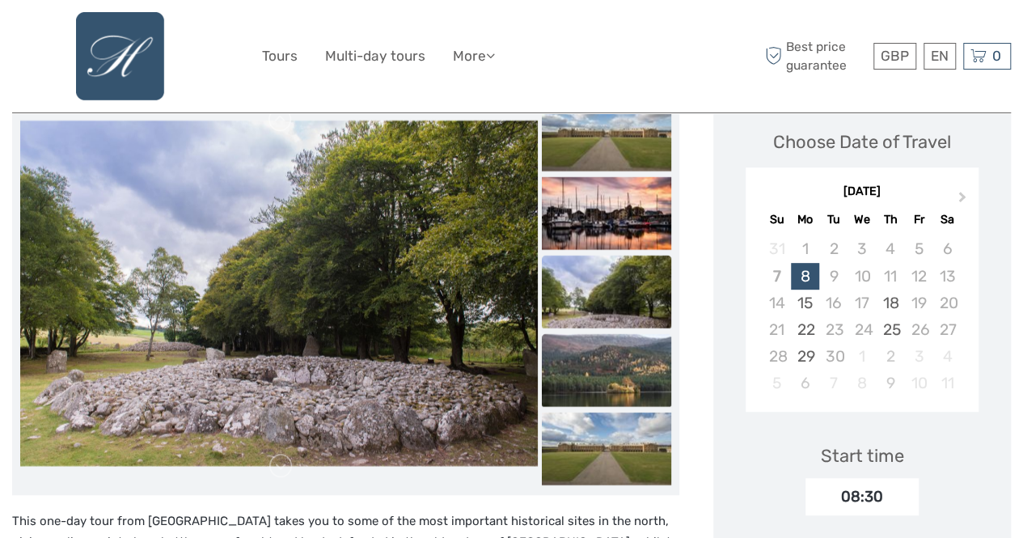
click at [626, 365] on img at bounding box center [606, 370] width 129 height 73
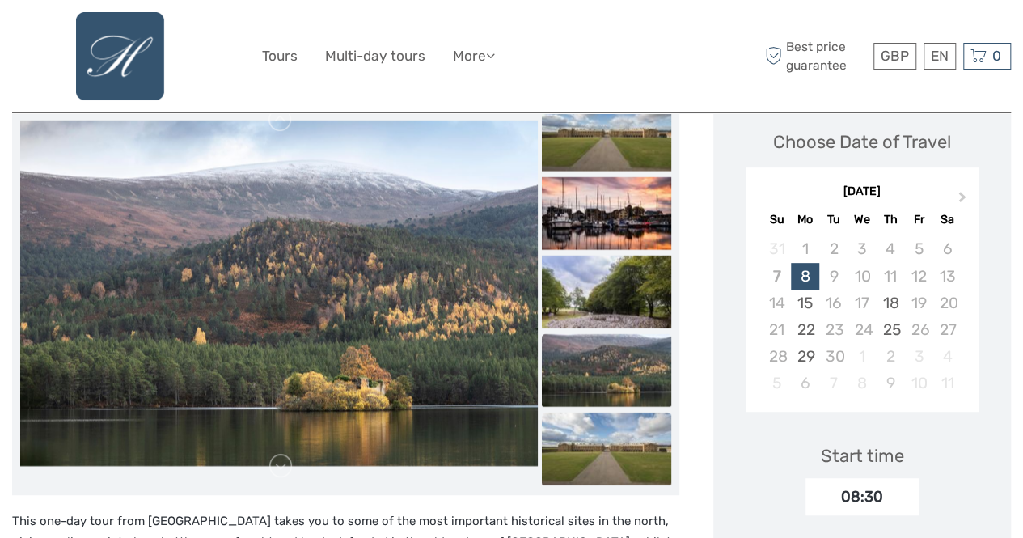
click at [622, 450] on img at bounding box center [606, 448] width 129 height 73
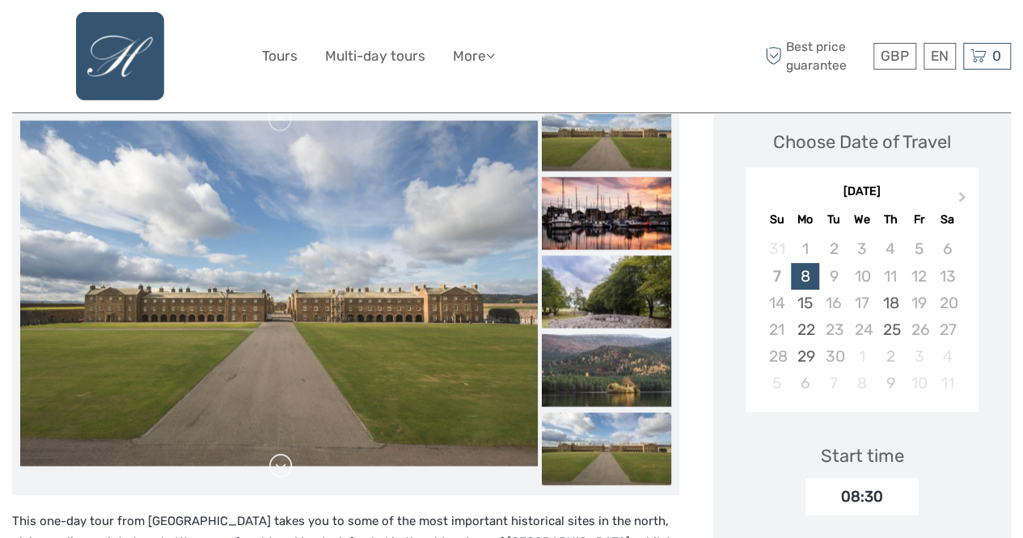
click at [294, 461] on link at bounding box center [281, 466] width 26 height 26
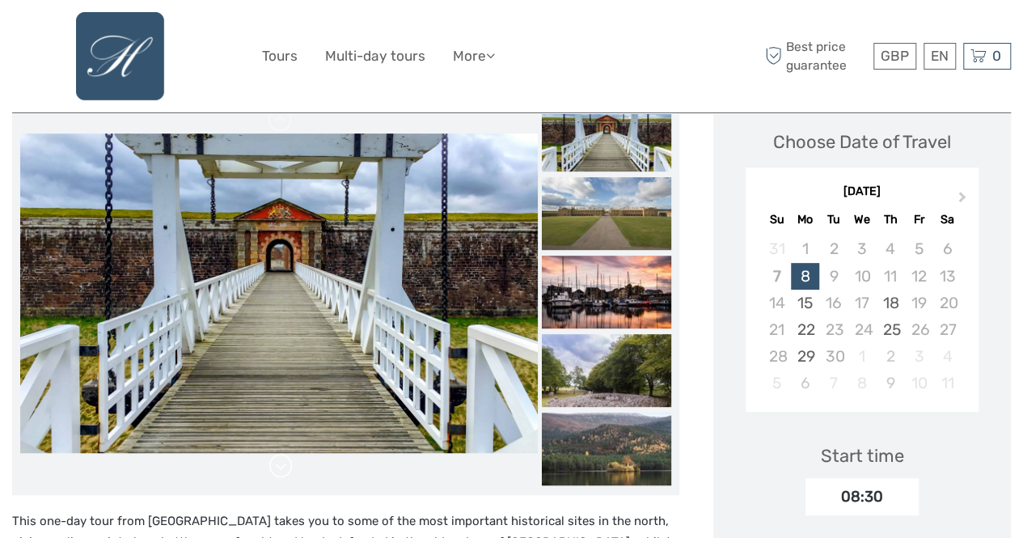
click at [294, 461] on link at bounding box center [281, 466] width 26 height 26
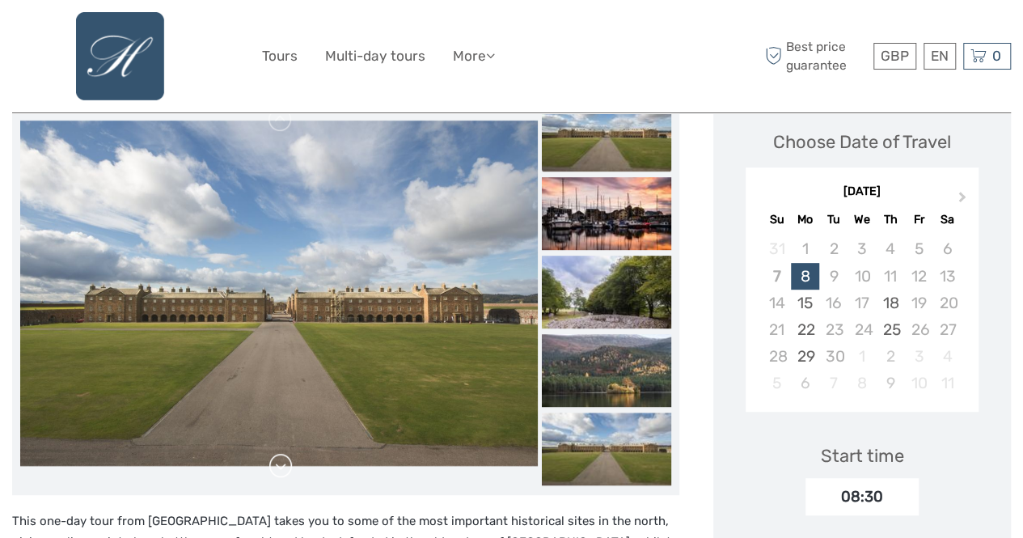
click at [294, 461] on link at bounding box center [281, 466] width 26 height 26
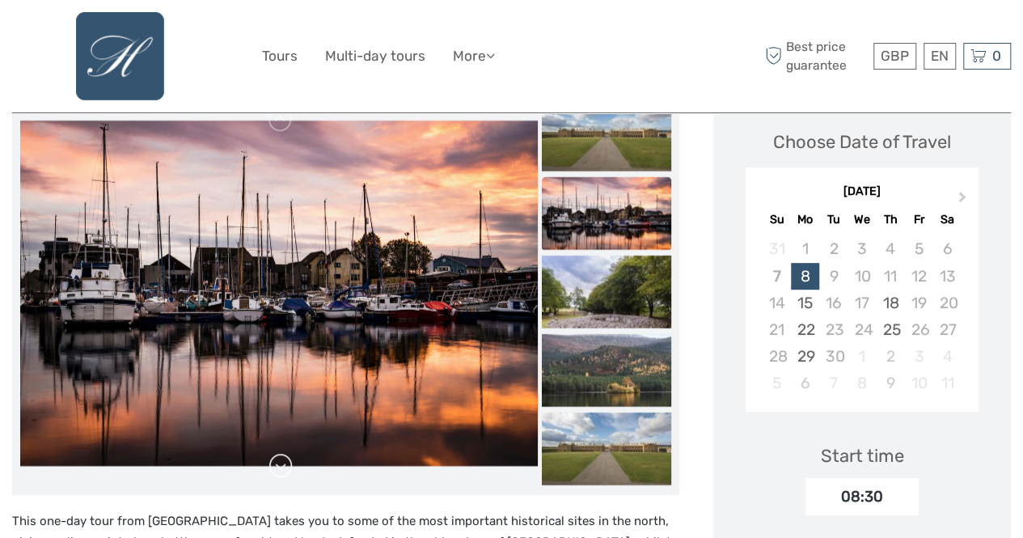
click at [294, 461] on link at bounding box center [281, 466] width 26 height 26
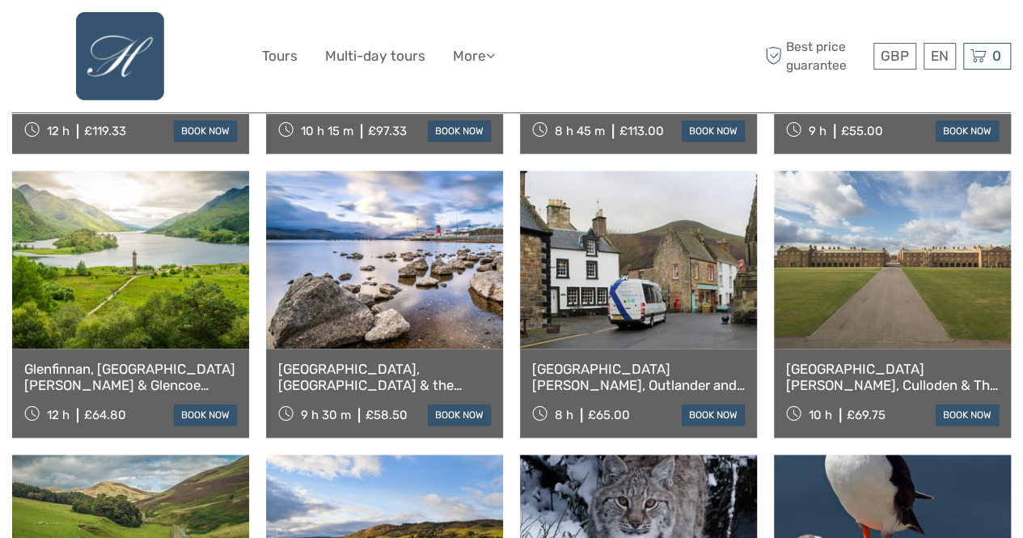
click at [611, 249] on link at bounding box center [638, 260] width 237 height 178
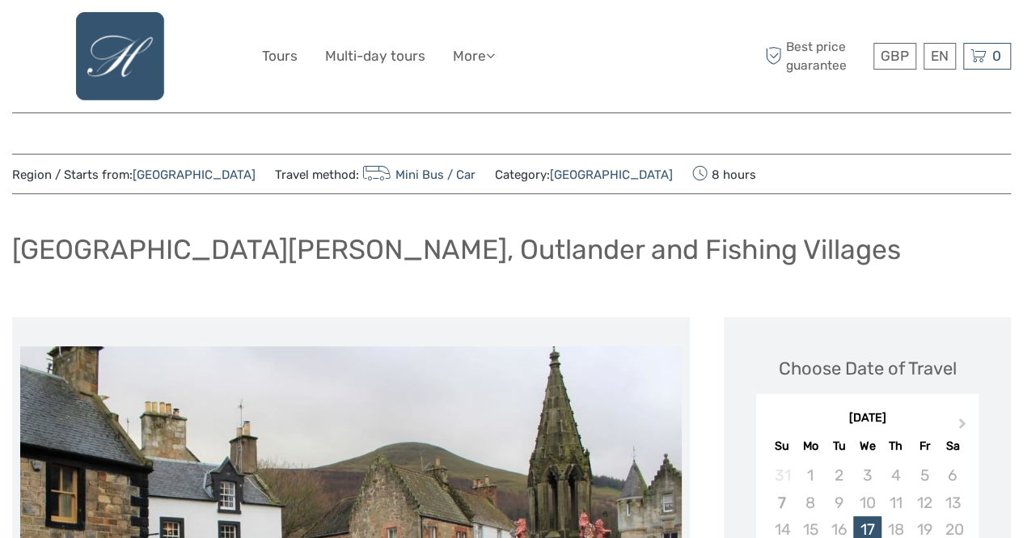
click at [705, 281] on div "[GEOGRAPHIC_DATA][PERSON_NAME], Outlander and Fishing Villages" at bounding box center [511, 255] width 999 height 59
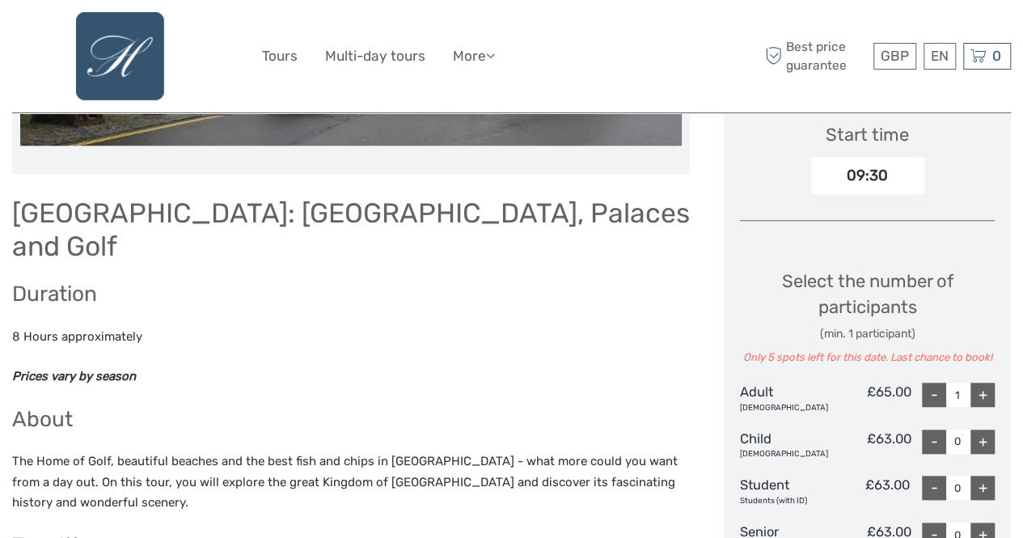
scroll to position [615, 0]
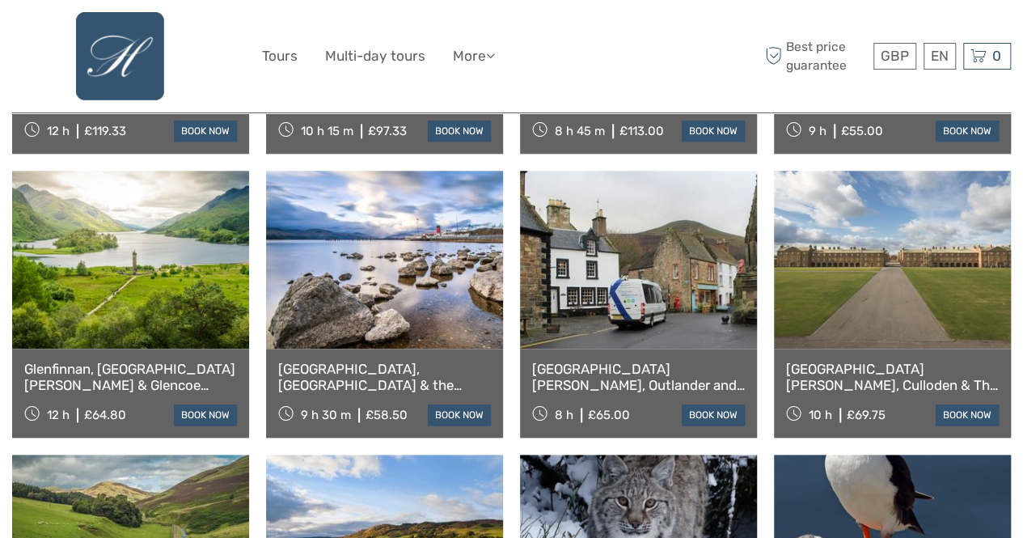
click at [375, 268] on link at bounding box center [384, 260] width 237 height 178
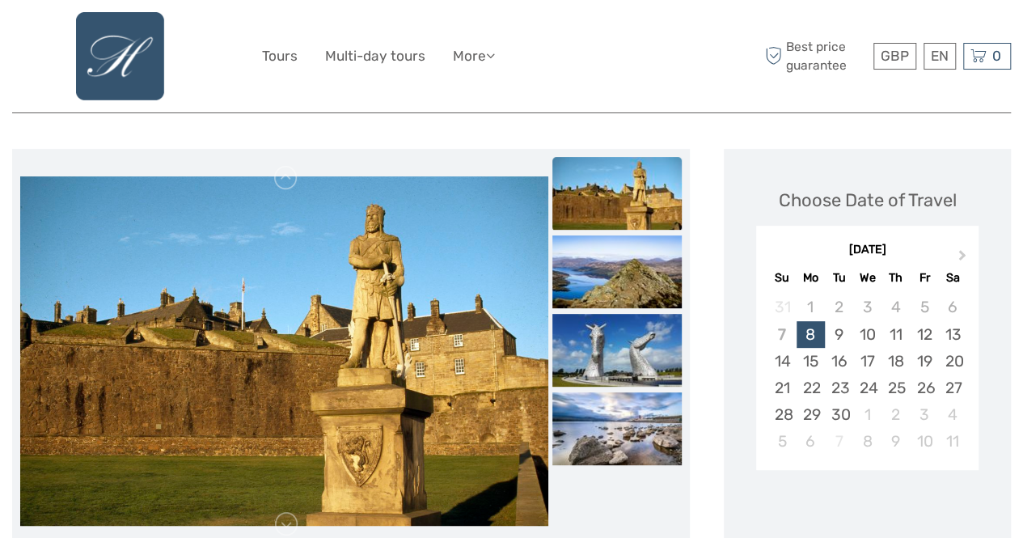
scroll to position [259, 0]
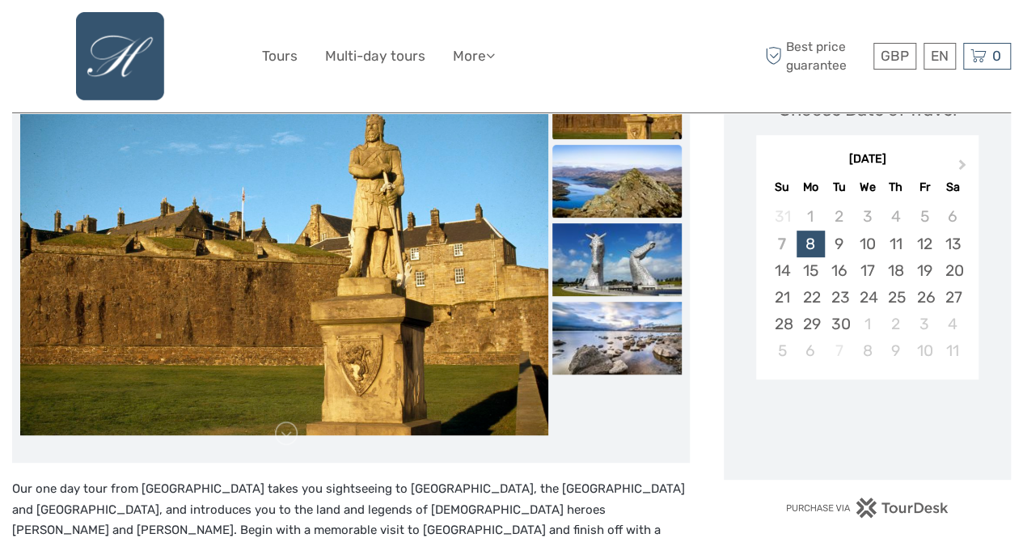
click at [631, 183] on img at bounding box center [616, 181] width 129 height 73
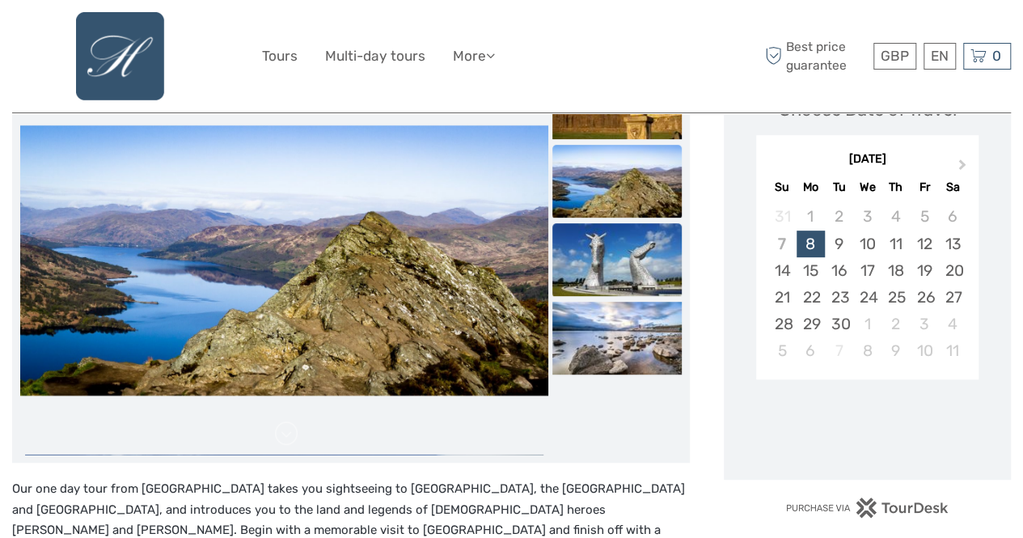
click at [623, 241] on img at bounding box center [616, 259] width 129 height 73
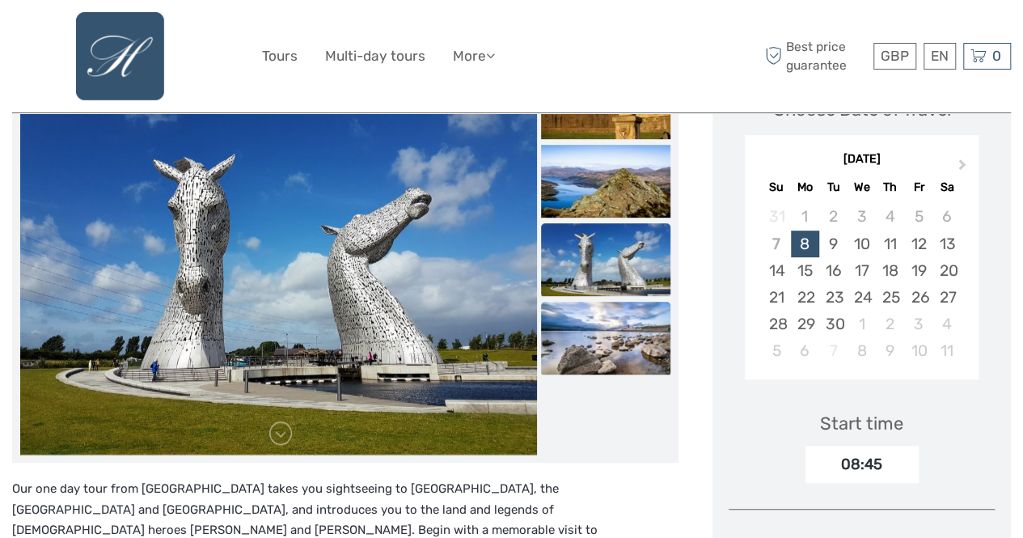
click at [597, 342] on img at bounding box center [605, 338] width 129 height 73
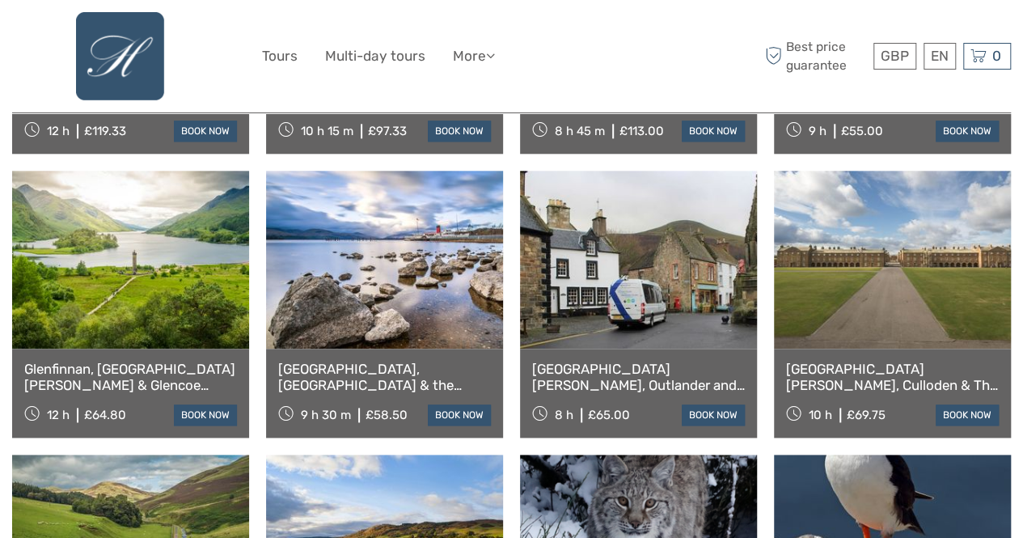
click at [179, 261] on link at bounding box center [130, 260] width 237 height 178
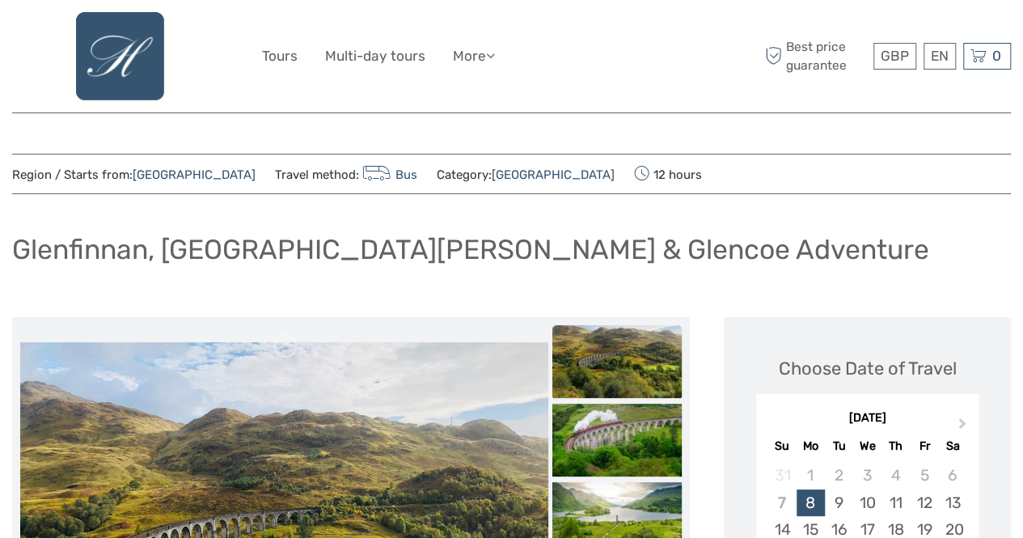
click at [691, 282] on div "Glenfinnan, [GEOGRAPHIC_DATA][PERSON_NAME] & Glencoe Adventure" at bounding box center [511, 255] width 999 height 59
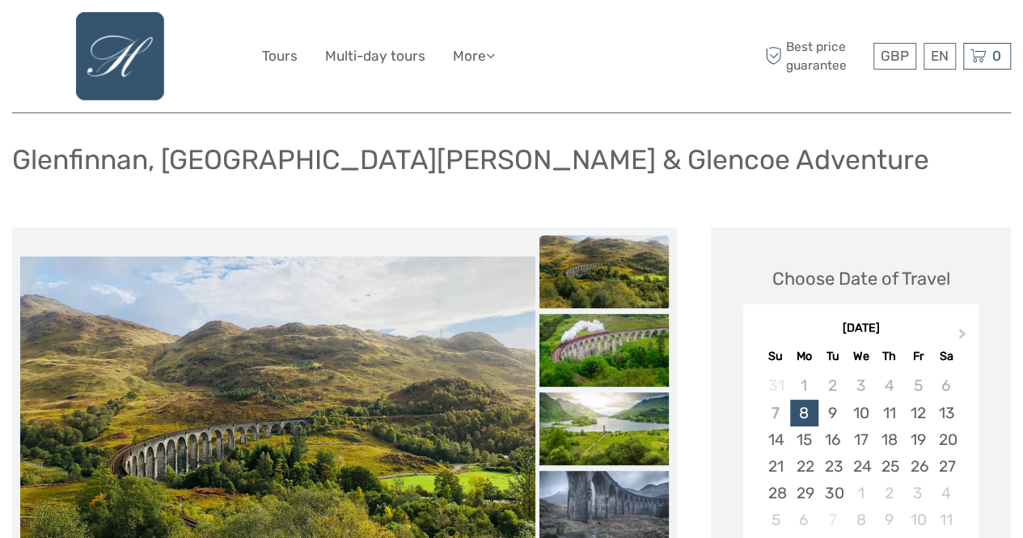
scroll to position [162, 0]
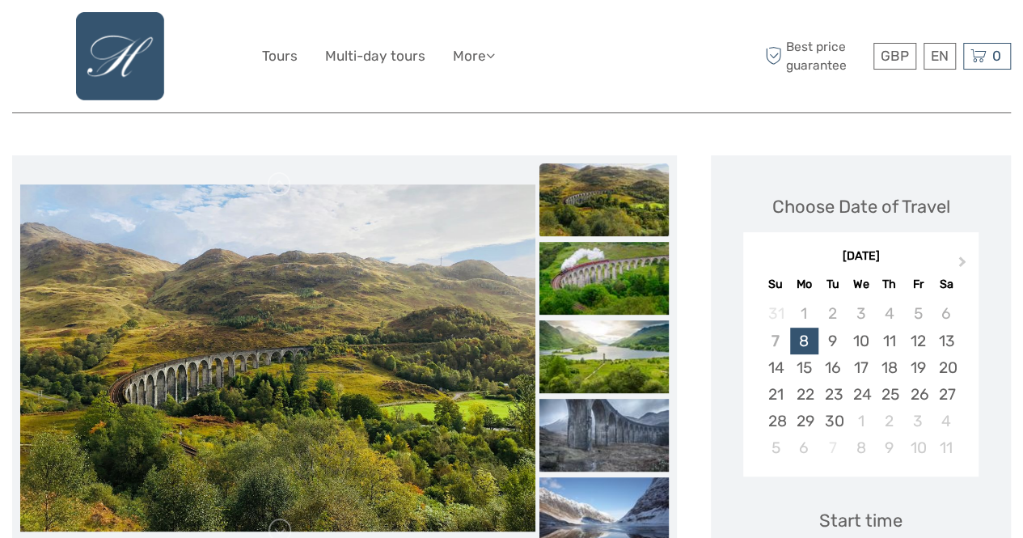
click at [595, 204] on img at bounding box center [603, 199] width 129 height 73
click at [589, 275] on img at bounding box center [603, 278] width 129 height 73
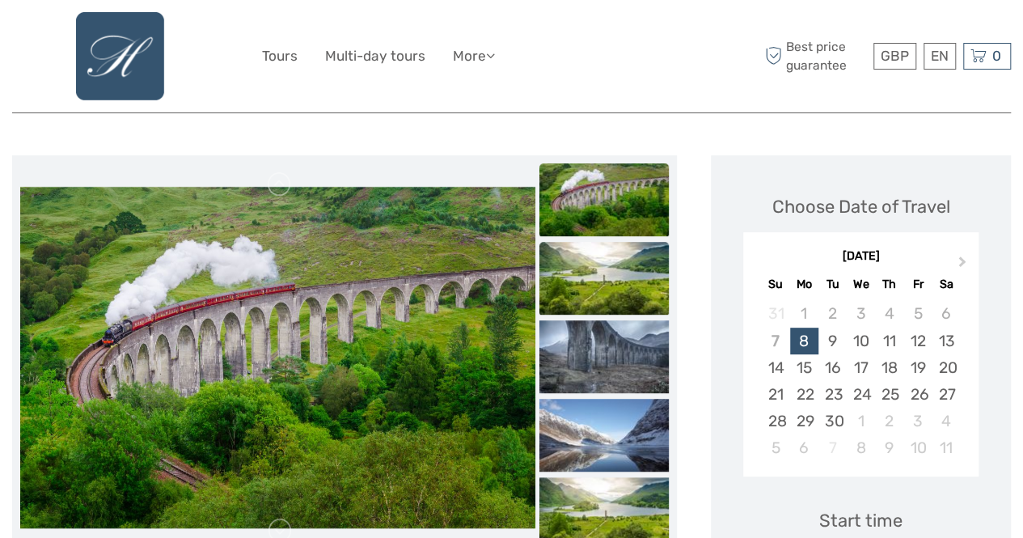
click at [589, 285] on img at bounding box center [603, 278] width 129 height 73
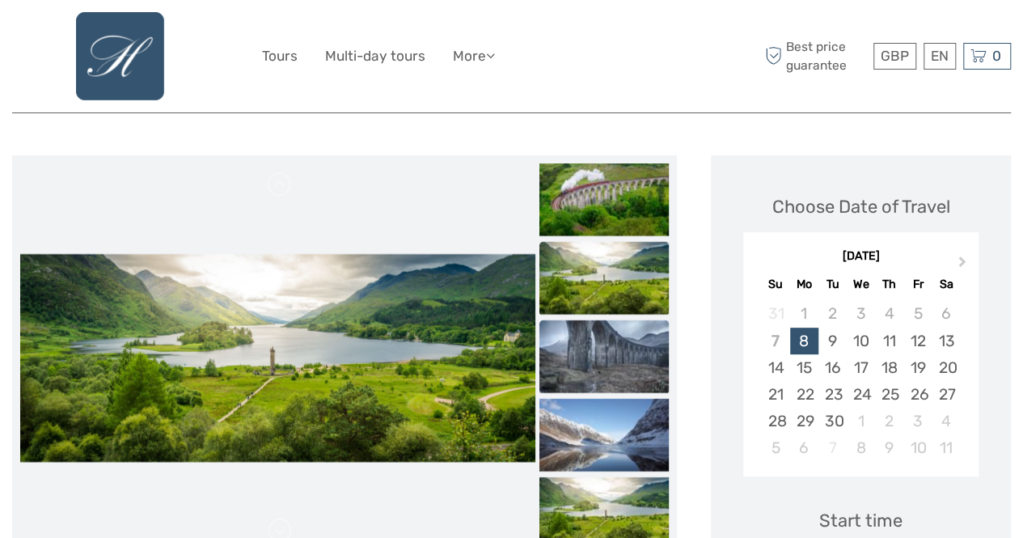
click at [579, 342] on img at bounding box center [603, 356] width 129 height 73
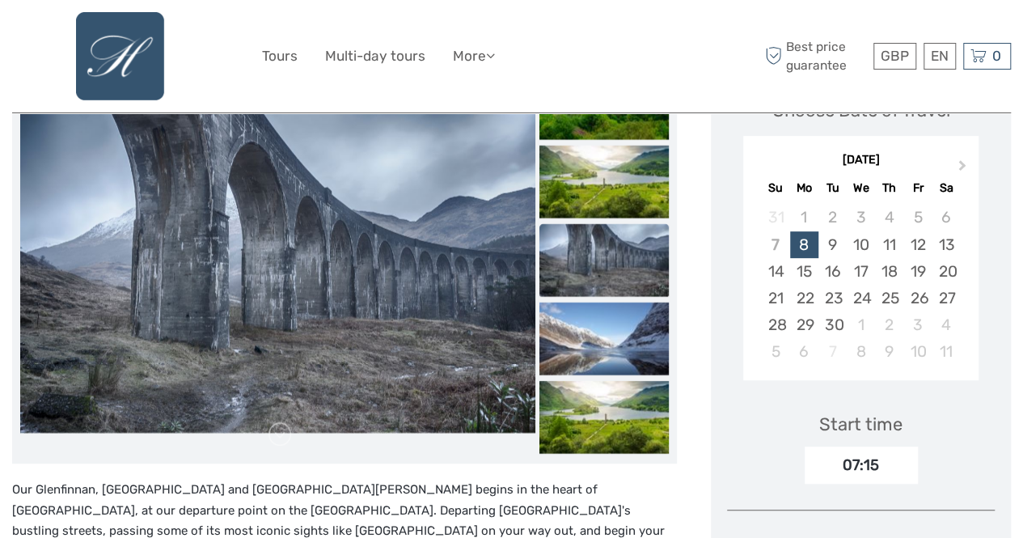
scroll to position [259, 0]
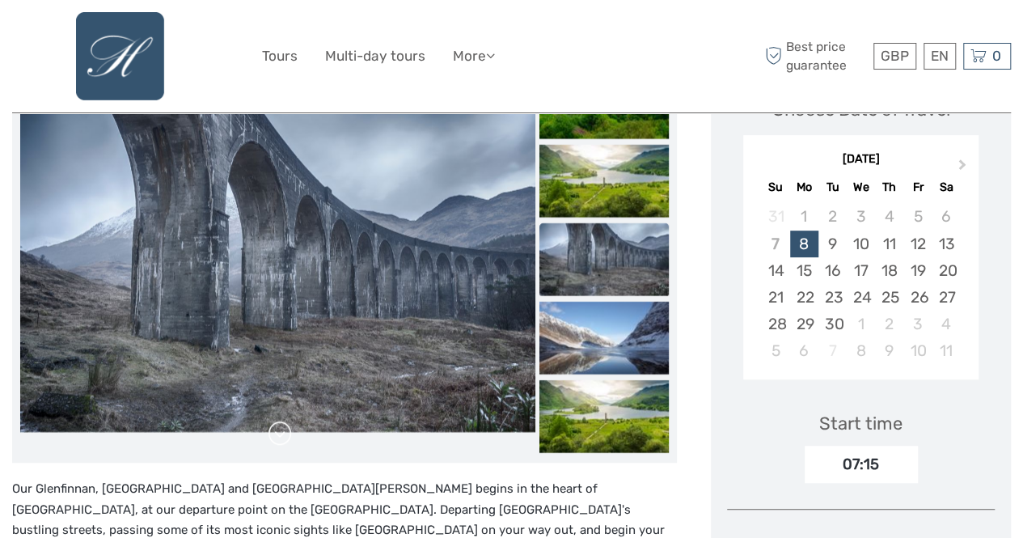
click at [283, 429] on link at bounding box center [280, 434] width 26 height 26
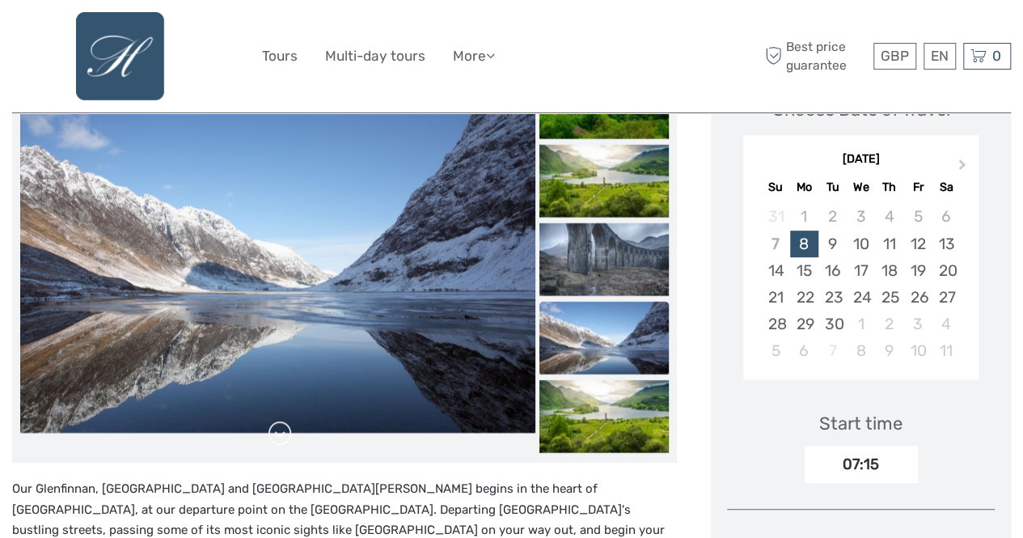
click at [283, 429] on link at bounding box center [280, 434] width 26 height 26
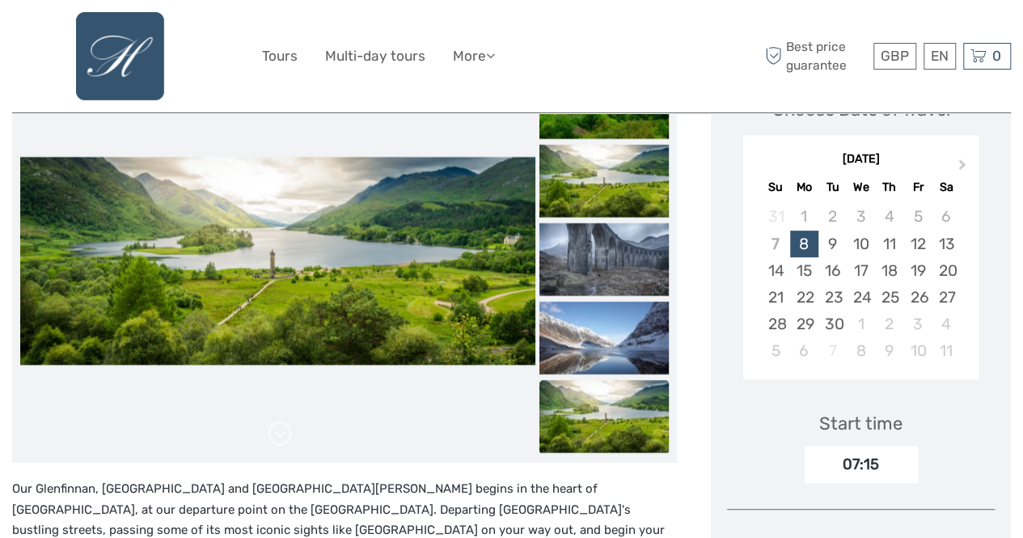
click at [283, 429] on link at bounding box center [280, 434] width 26 height 26
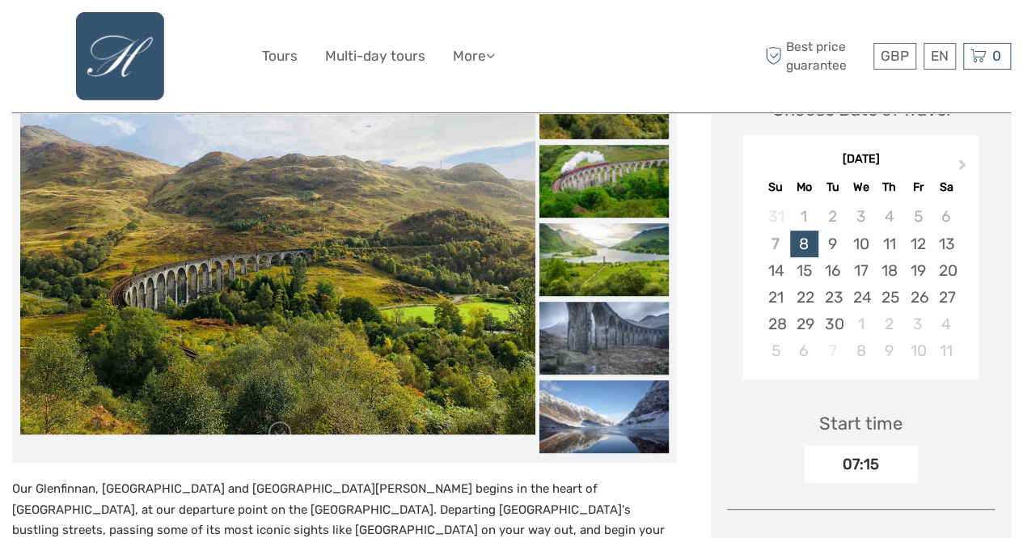
click at [281, 428] on link at bounding box center [280, 434] width 26 height 26
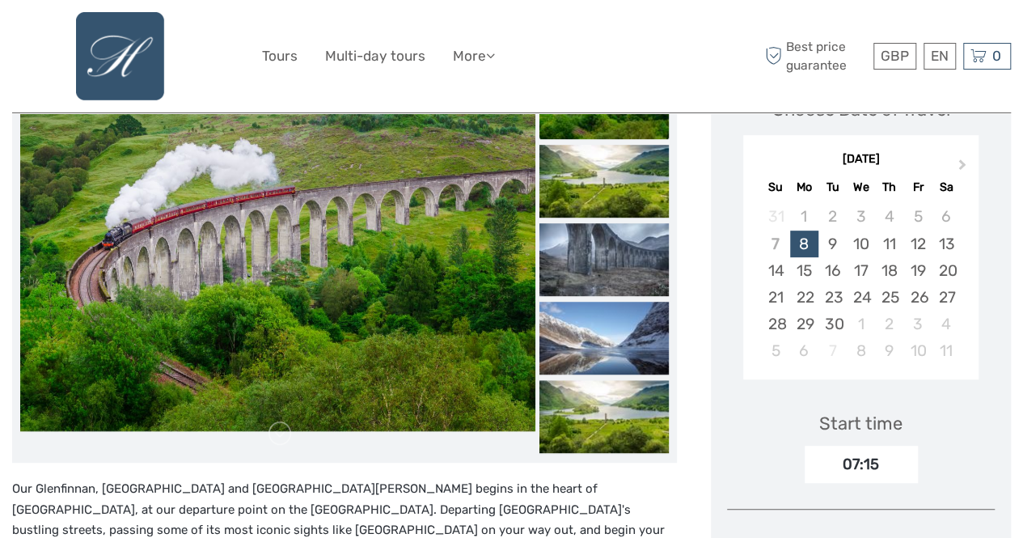
click at [281, 428] on link at bounding box center [280, 434] width 26 height 26
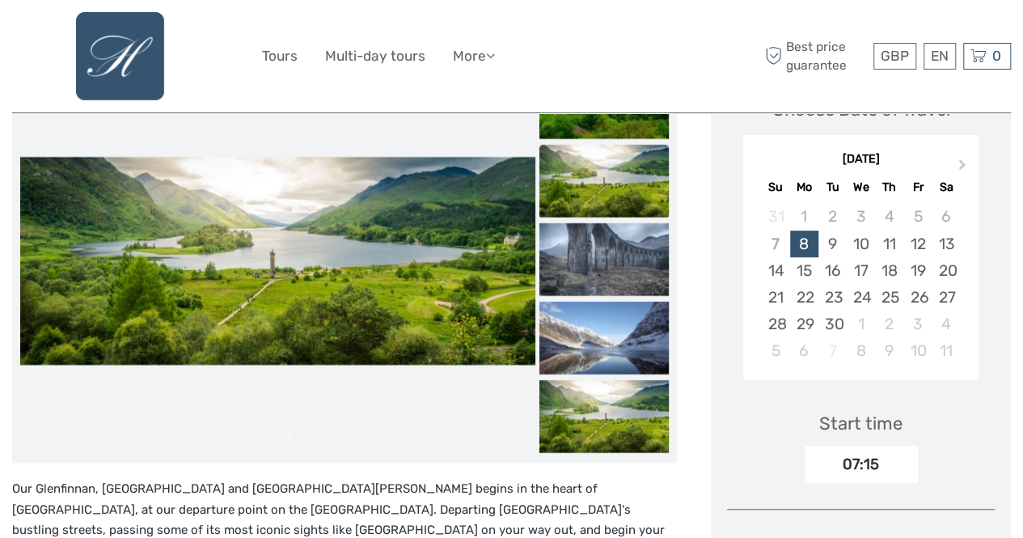
click at [281, 428] on link at bounding box center [280, 434] width 26 height 26
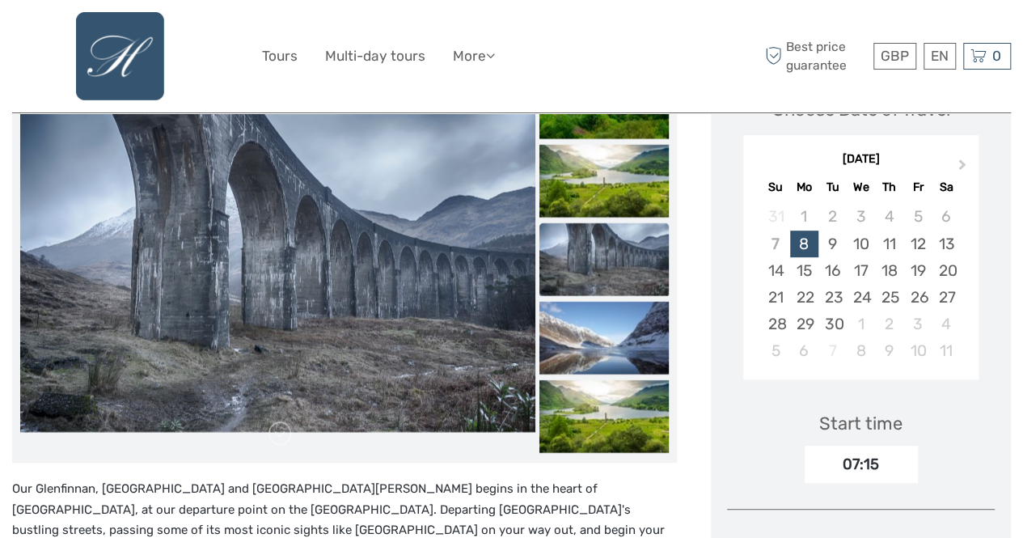
click at [257, 511] on p "Our Glenfinnan, Glencoe and Fort William Adventure begins in the heart of Edinb…" at bounding box center [344, 520] width 665 height 82
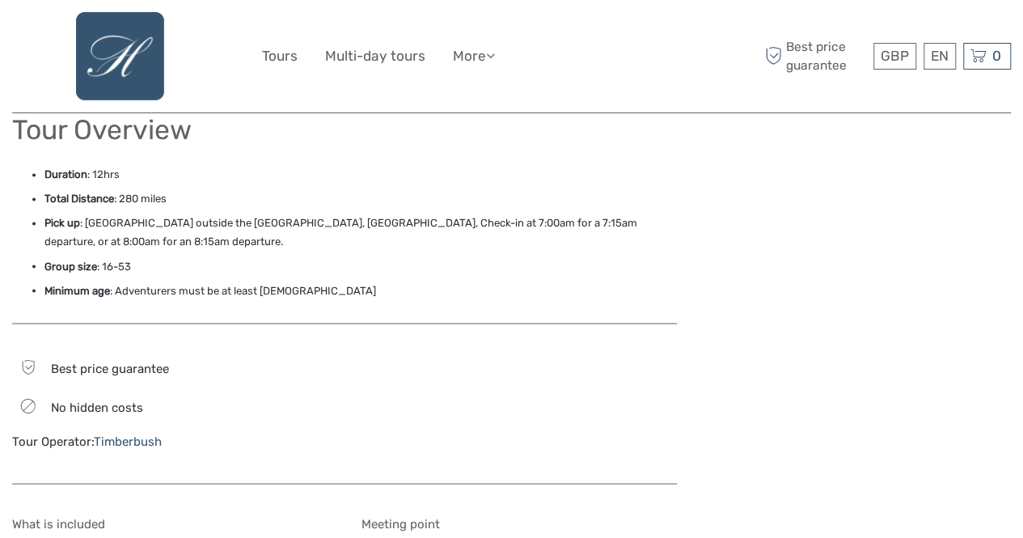
scroll to position [1294, 0]
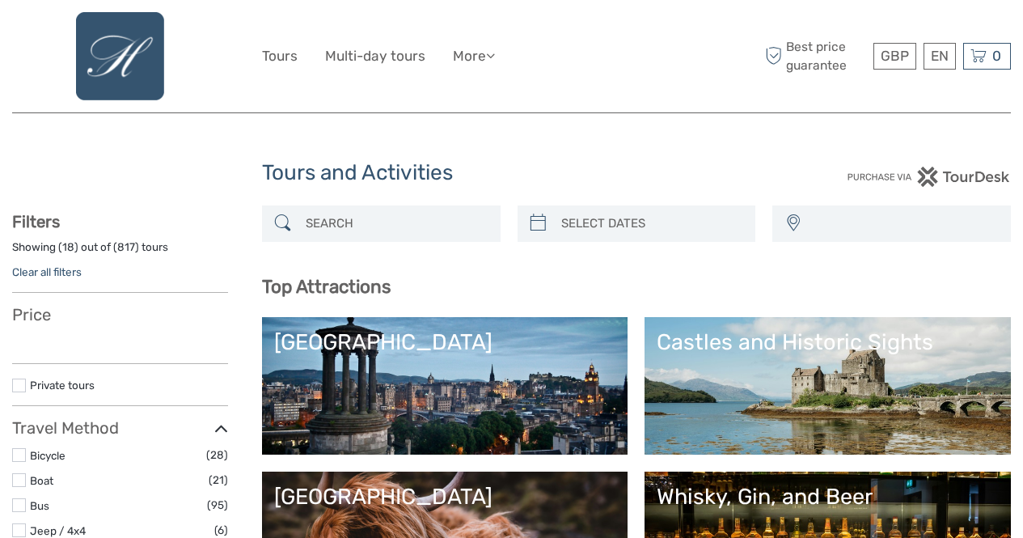
select select
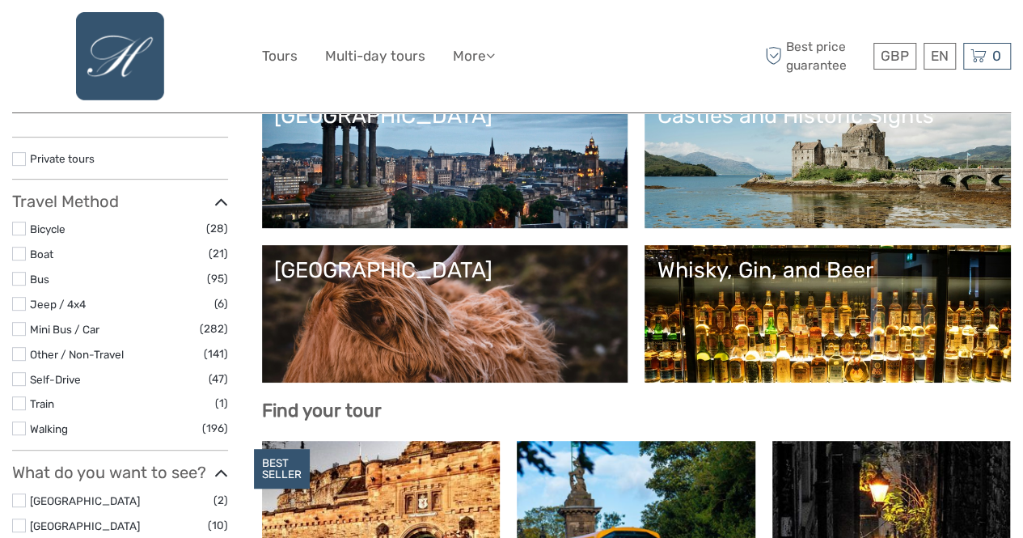
select select
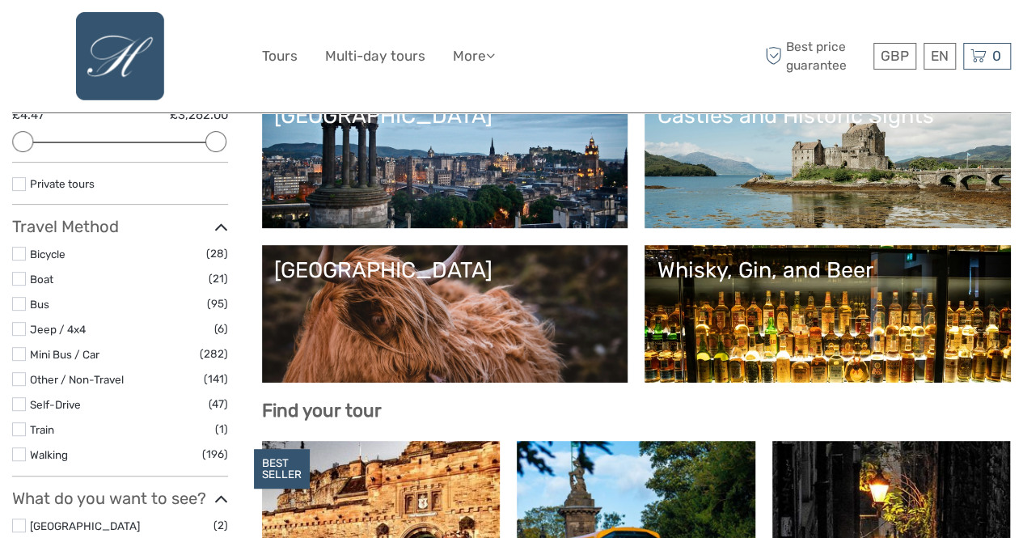
scroll to position [0, 0]
click at [657, 129] on div "Castles and Historic Sights" at bounding box center [828, 116] width 342 height 26
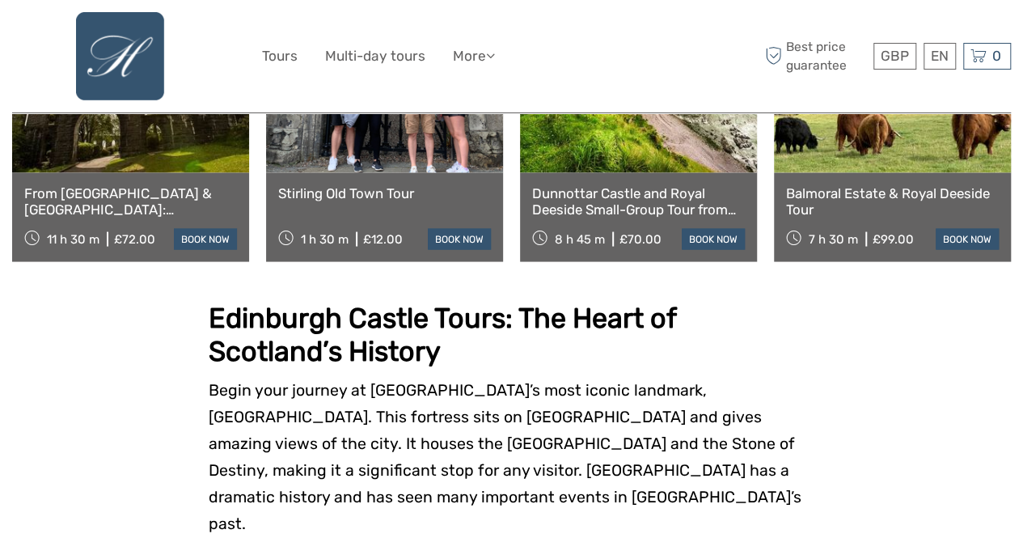
scroll to position [1520, 0]
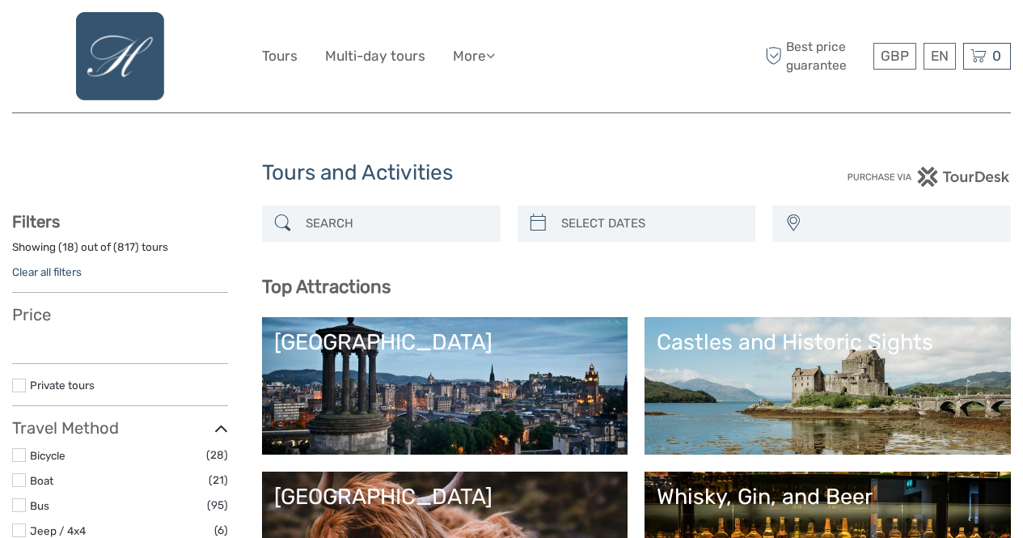
select select
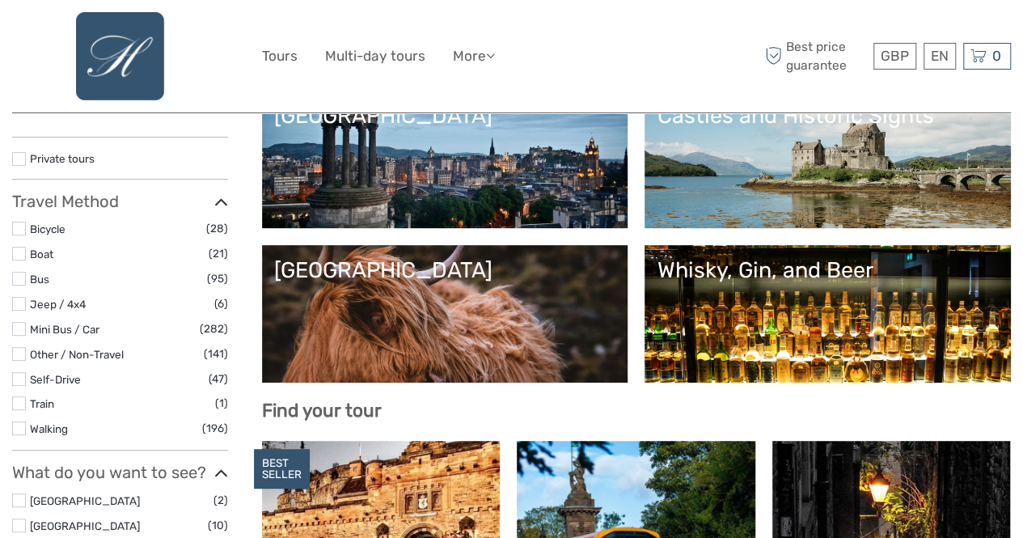
select select
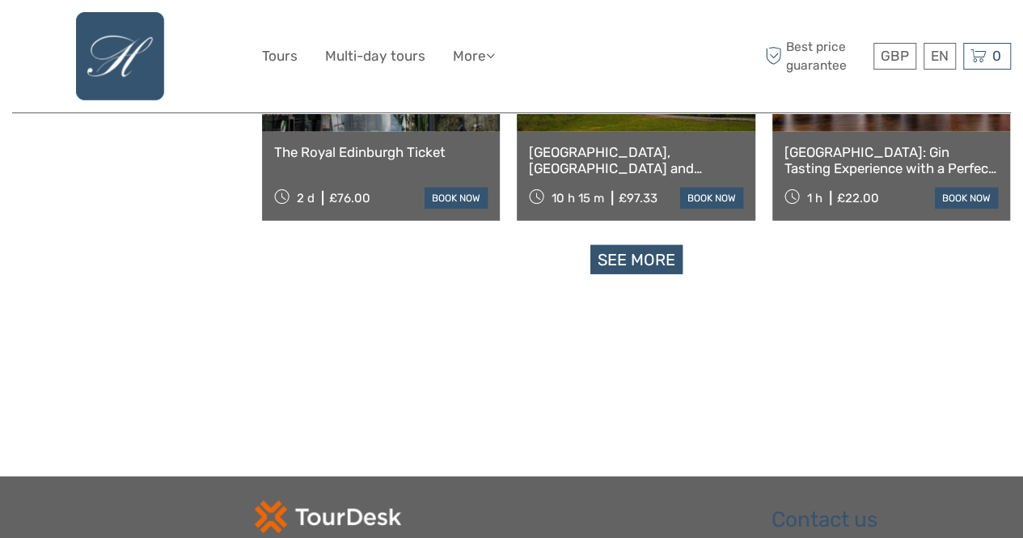
scroll to position [2135, 0]
